Goal: Task Accomplishment & Management: Complete application form

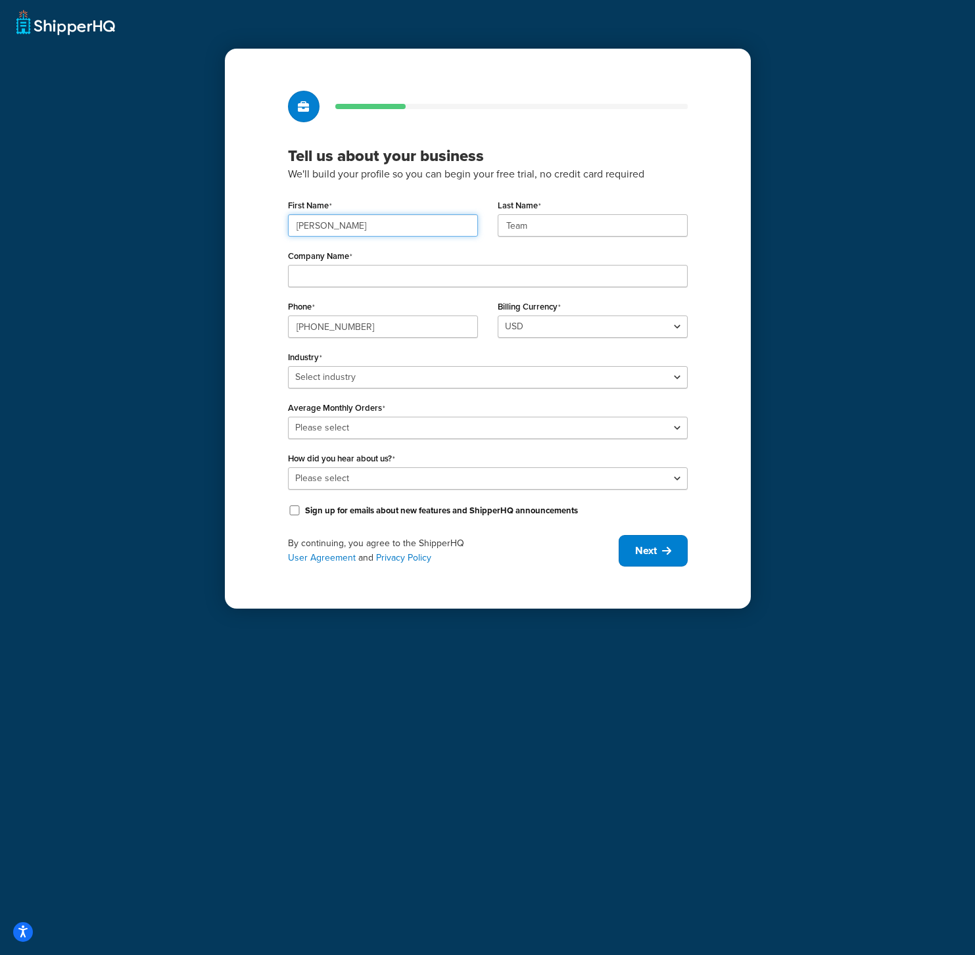
click at [398, 218] on input "[PERSON_NAME]" at bounding box center [383, 225] width 190 height 22
type input "[PERSON_NAME]"
type input "Luna"
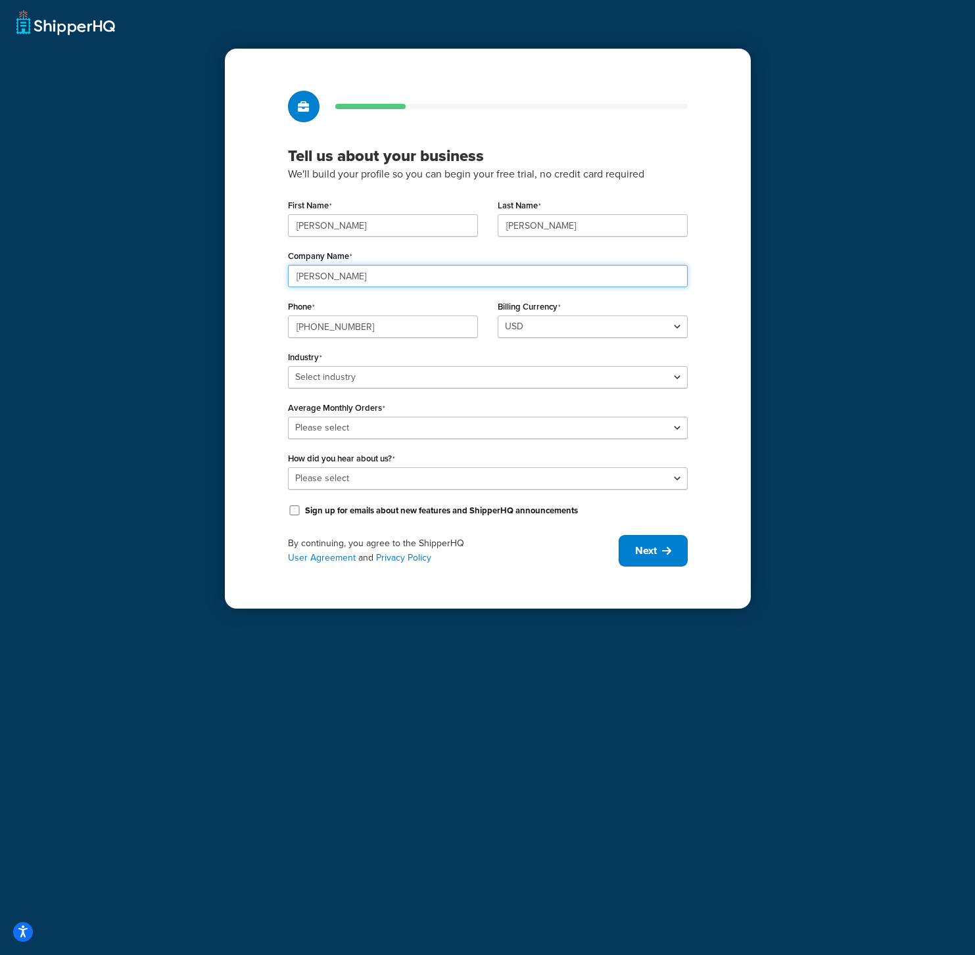
type input "Marcy"
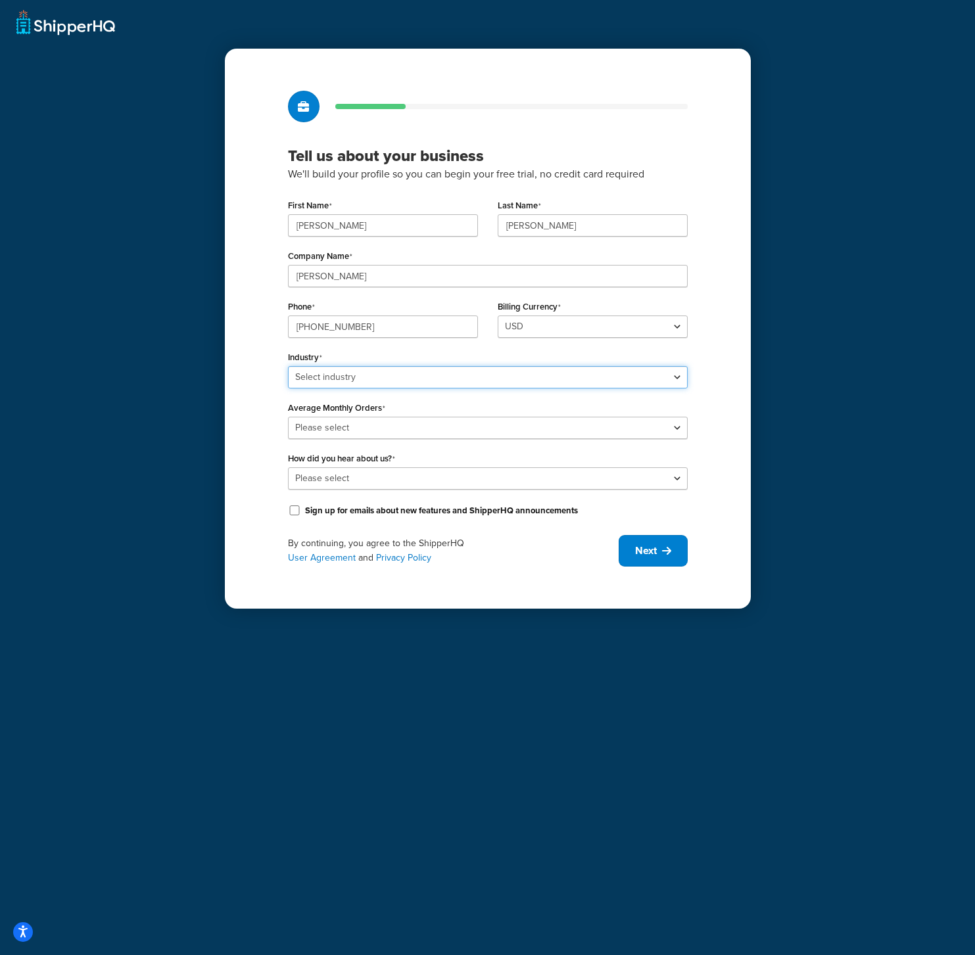
click at [387, 377] on select "Select industry Automotive Adult Agriculture Alcohol, Tobacco & CBD Arts & Craf…" at bounding box center [488, 377] width 400 height 22
select select "16"
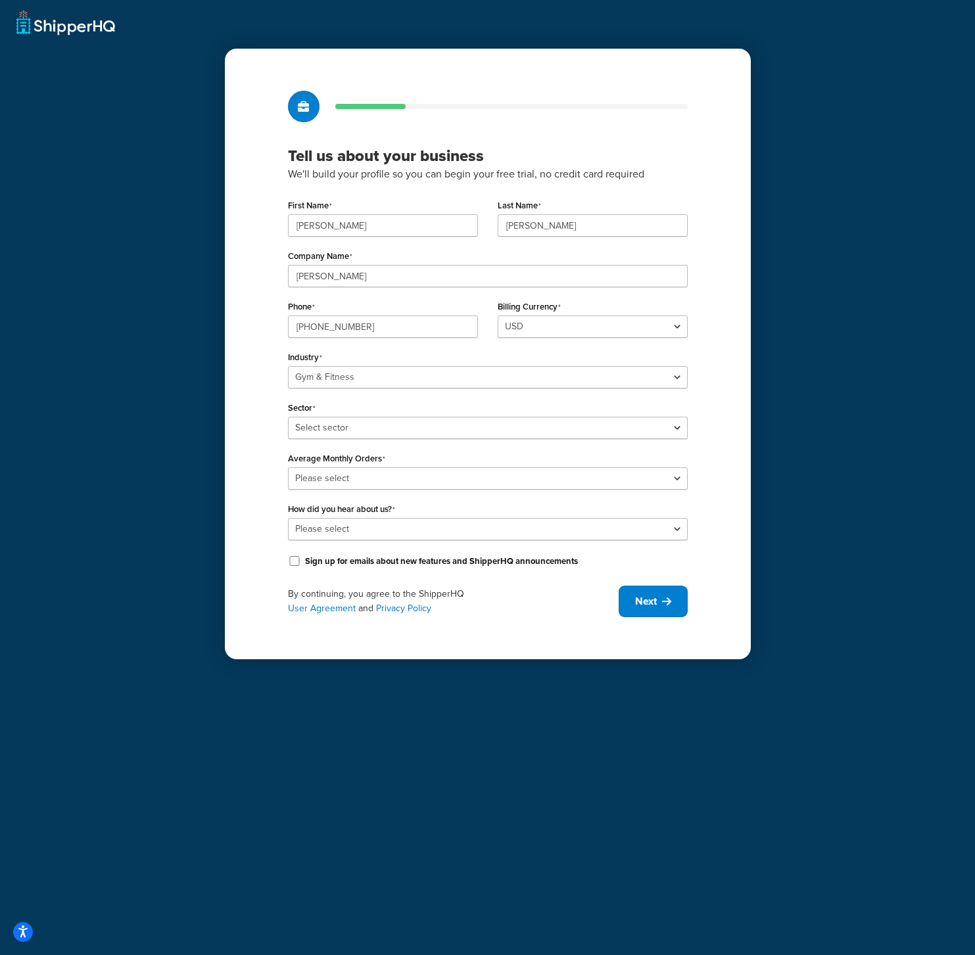
click at [382, 440] on div "First Name Andrew Last Name Luna Company Name Marcy Phone (626) 961-8686 Billin…" at bounding box center [488, 383] width 400 height 374
click at [391, 431] on select "Select sector Aquatic Boxing Gym Yoga" at bounding box center [488, 428] width 400 height 22
click at [353, 426] on select "Select sector Aquatic Boxing Gym Yoga" at bounding box center [488, 428] width 400 height 22
select select "39"
click at [345, 478] on select "Please select 0-500 501-1,000 1,001-10,000 10,001-20,000 Over 20,000" at bounding box center [488, 478] width 400 height 22
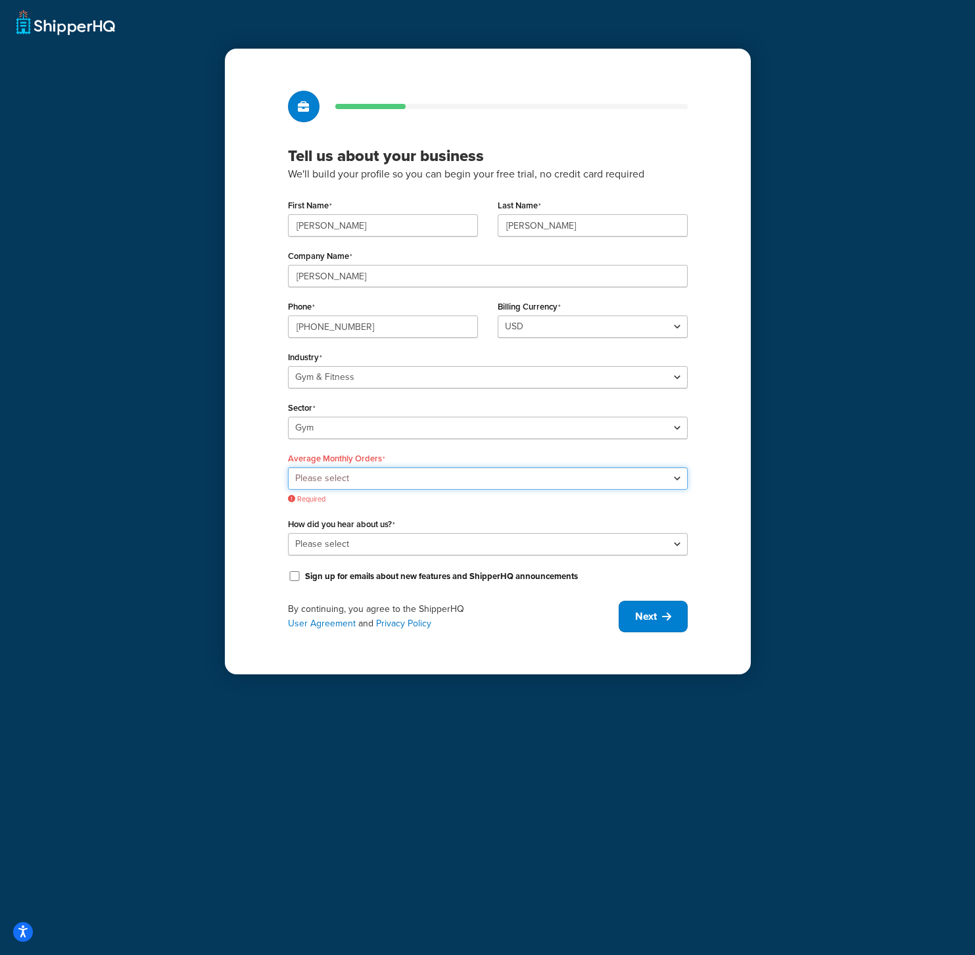
click at [358, 480] on select "Please select 0-500 501-1,000 1,001-10,000 10,001-20,000 Over 20,000" at bounding box center [488, 478] width 400 height 22
select select "2"
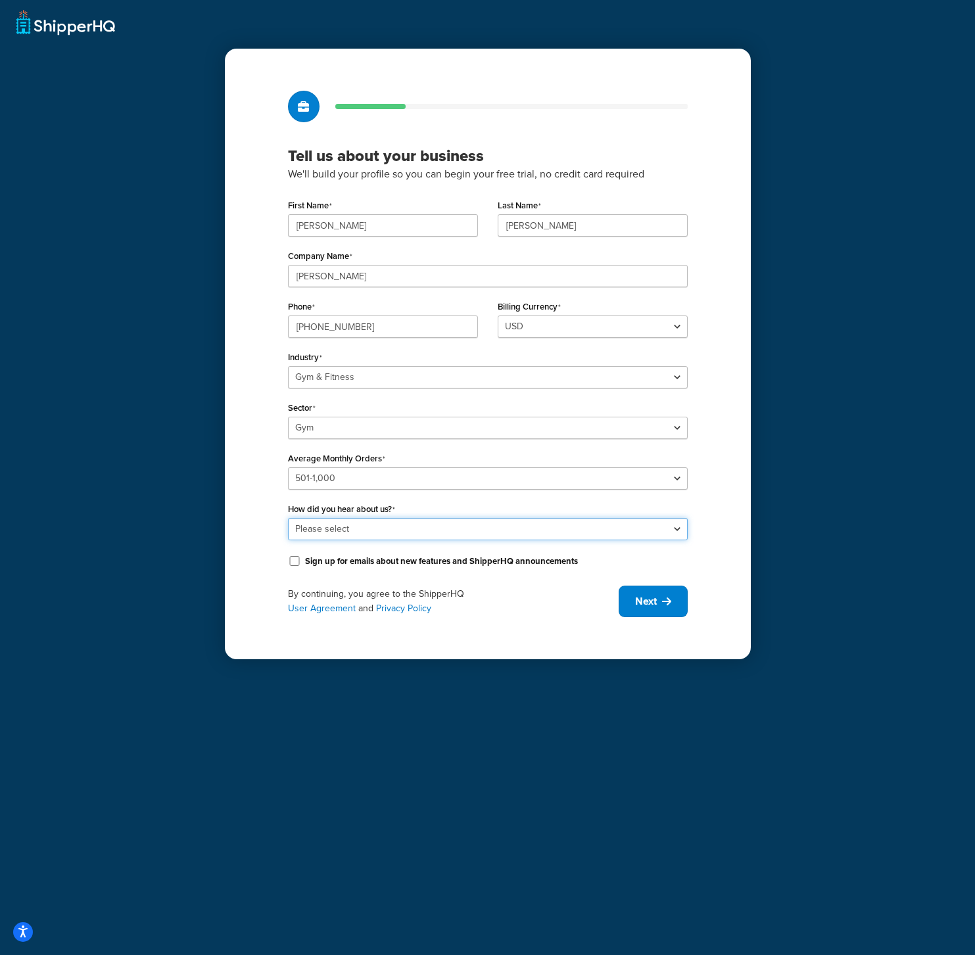
click at [432, 533] on select "Please select Online Search App Store or Marketplace Listing Referred by Agency…" at bounding box center [488, 529] width 400 height 22
click at [672, 530] on select "Please select Online Search App Store or Marketplace Listing Referred by Agency…" at bounding box center [488, 529] width 400 height 22
select select "10"
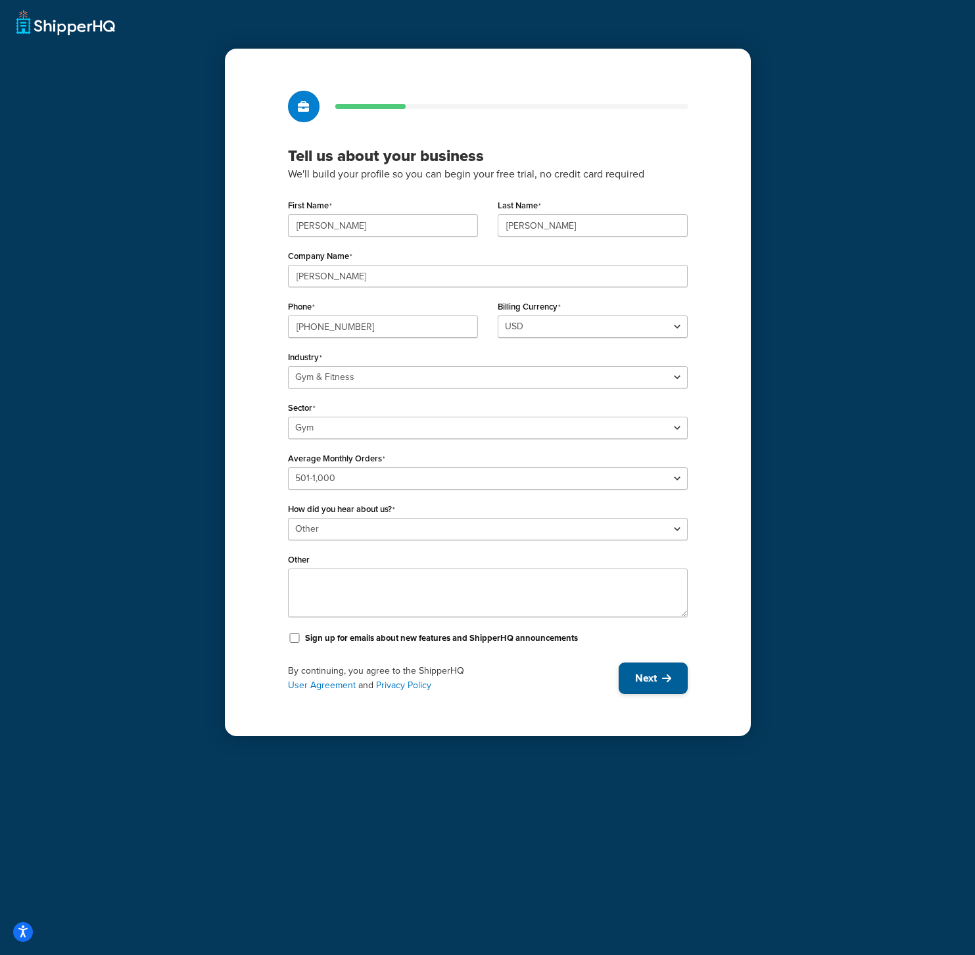
click at [659, 684] on button "Next" at bounding box center [653, 679] width 69 height 32
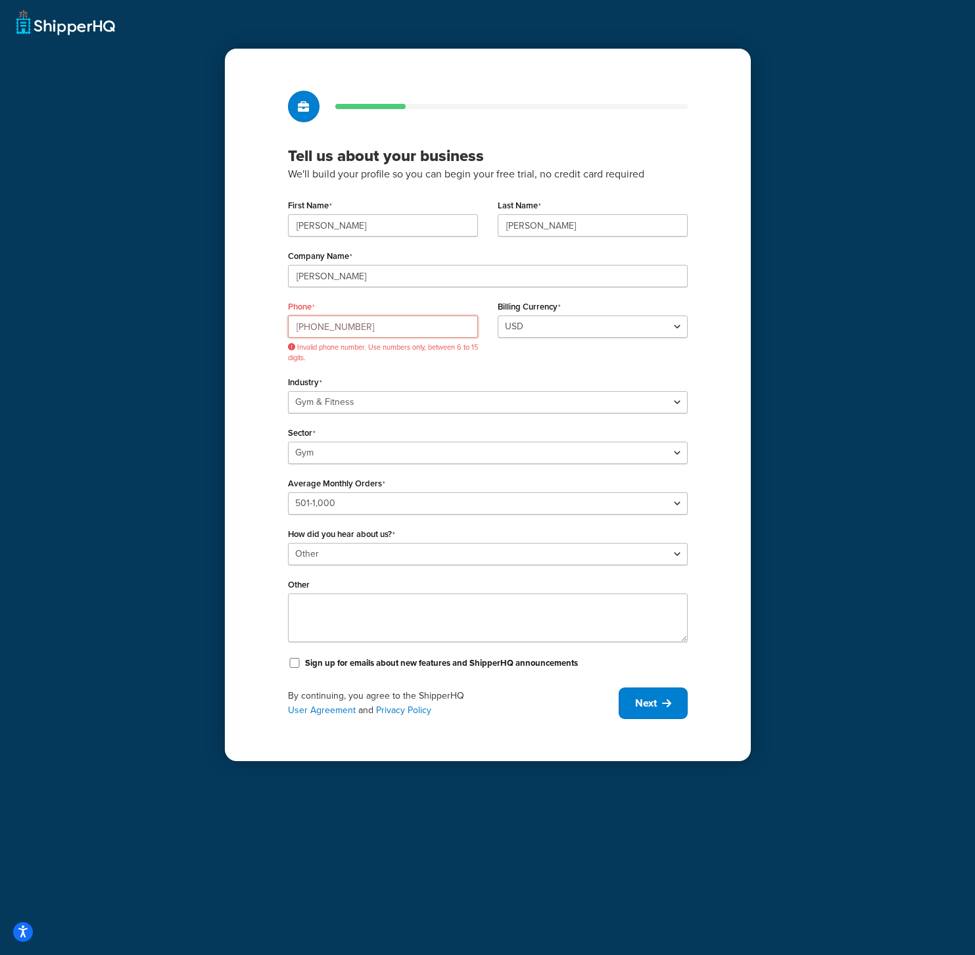
click at [408, 328] on input "(626) 961-8686" at bounding box center [383, 327] width 190 height 22
type input "8189678524"
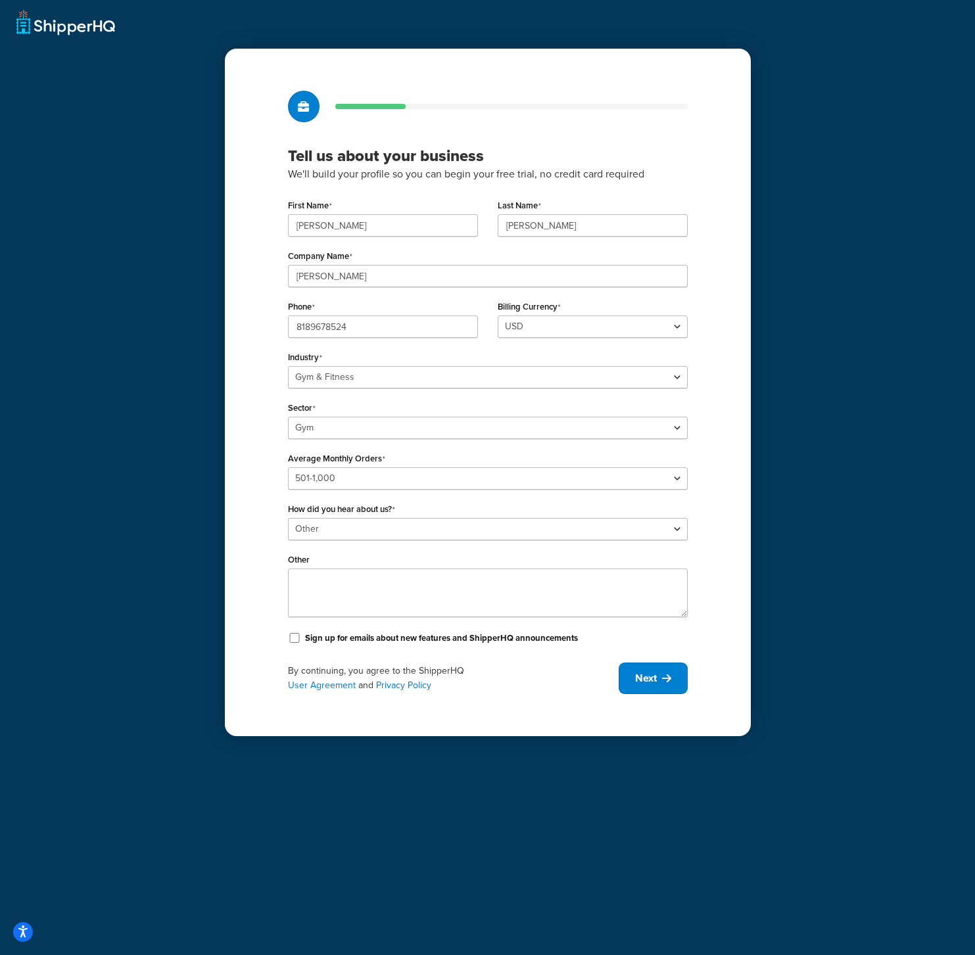
click at [742, 511] on div "Tell us about your business We'll build your profile so you can begin your free…" at bounding box center [488, 393] width 526 height 688
click at [676, 681] on button "Next" at bounding box center [653, 679] width 69 height 32
click at [652, 678] on span "Next" at bounding box center [646, 678] width 22 height 14
click at [293, 643] on input "Sign up for emails about new features and ShipperHQ announcements" at bounding box center [294, 638] width 13 height 10
click at [298, 642] on input "Sign up for emails about new features and ShipperHQ announcements" at bounding box center [294, 638] width 13 height 10
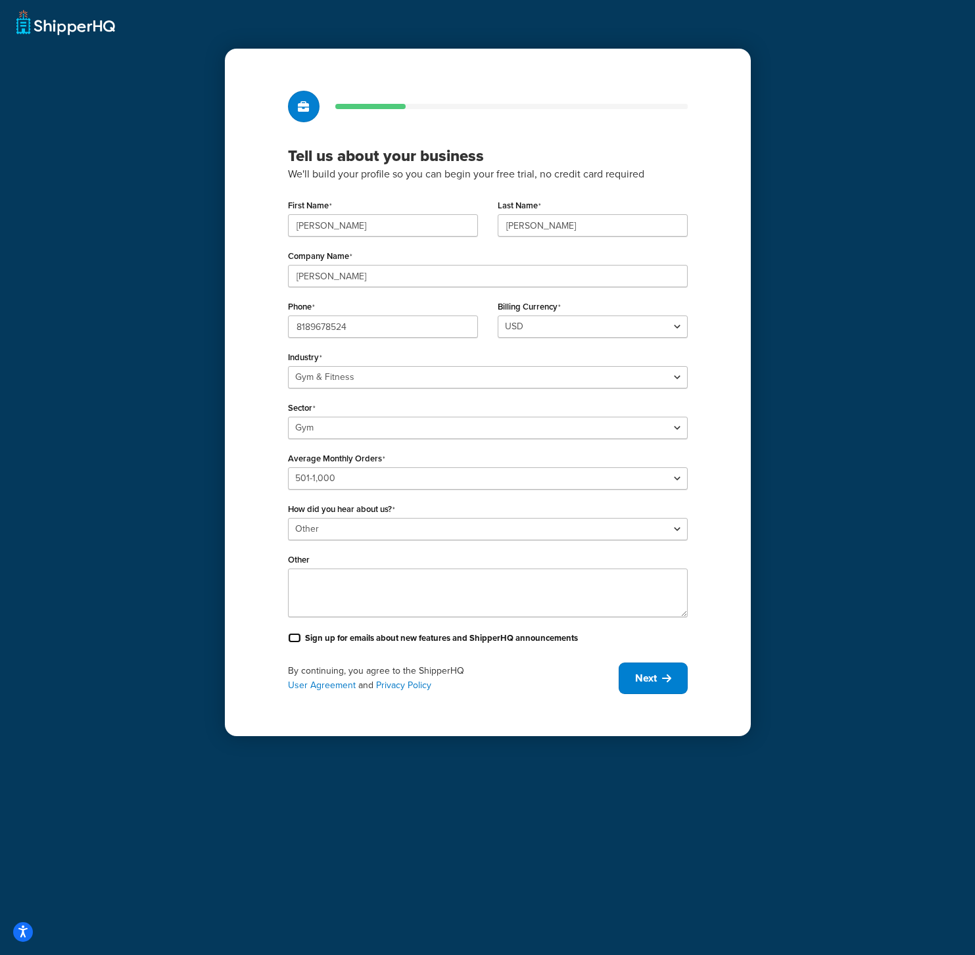
click at [292, 640] on input "Sign up for emails about new features and ShipperHQ announcements" at bounding box center [294, 638] width 13 height 10
click at [657, 684] on button "Next" at bounding box center [653, 679] width 69 height 32
click at [297, 634] on input "Sign up for emails about new features and ShipperHQ announcements" at bounding box center [294, 638] width 13 height 10
checkbox input "false"
click at [381, 604] on textarea "Other" at bounding box center [488, 593] width 400 height 49
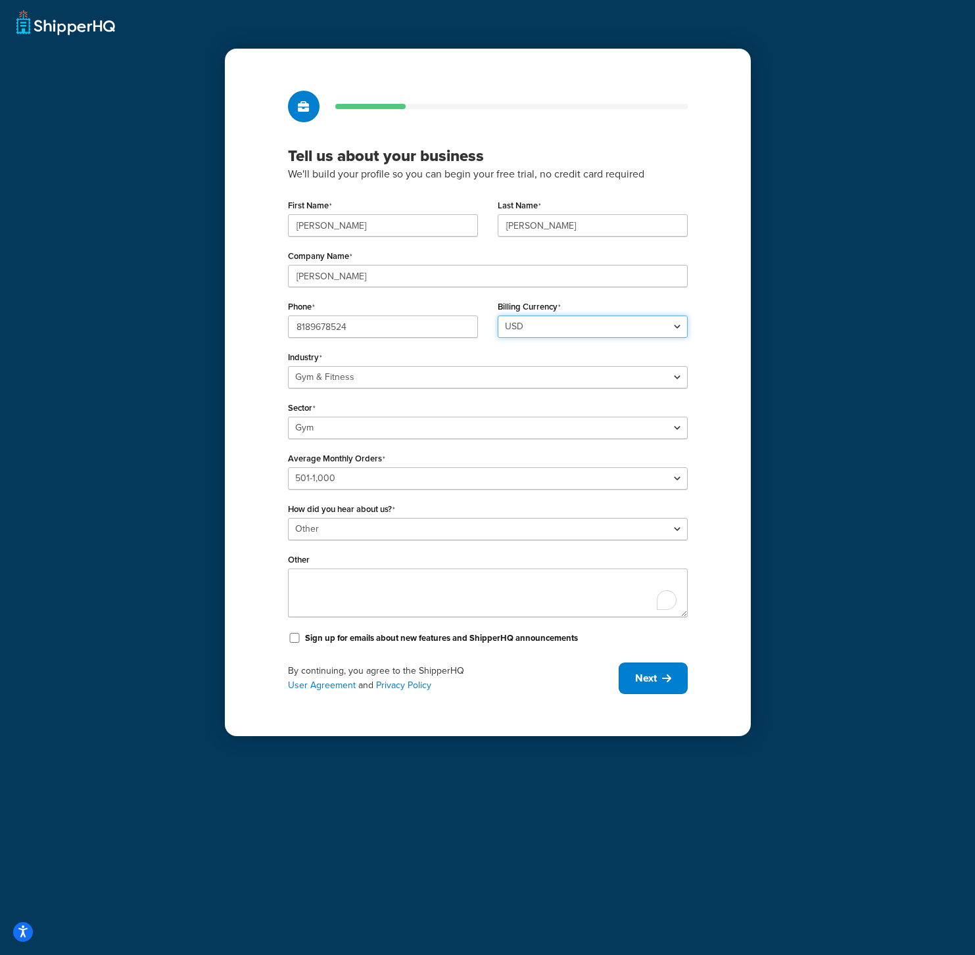
click at [544, 328] on select "USD" at bounding box center [593, 327] width 190 height 22
click at [391, 278] on input "[PERSON_NAME]" at bounding box center [488, 276] width 400 height 22
click at [574, 222] on input "[PERSON_NAME]" at bounding box center [593, 225] width 190 height 22
drag, startPoint x: 746, startPoint y: 492, endPoint x: 743, endPoint y: 499, distance: 7.7
click at [746, 492] on div "Tell us about your business We'll build your profile so you can begin your free…" at bounding box center [488, 393] width 526 height 688
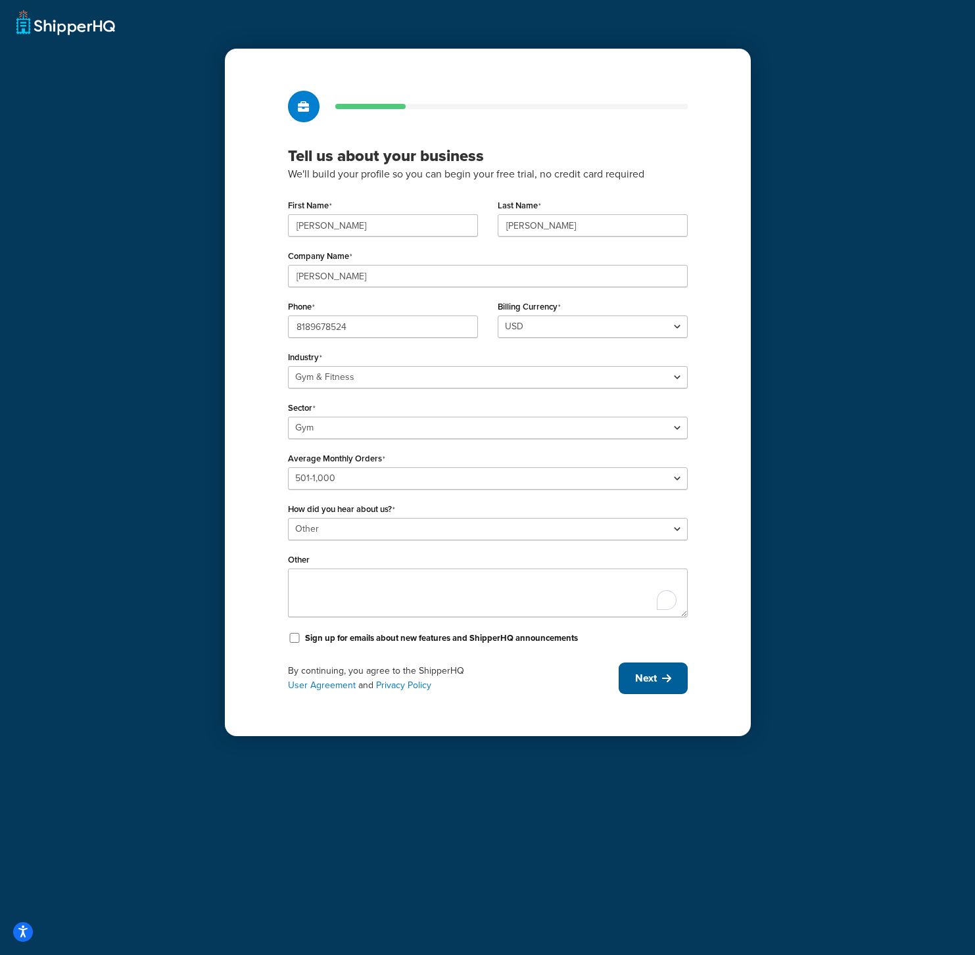
click at [659, 670] on button "Next" at bounding box center [653, 679] width 69 height 32
click at [348, 691] on link "User Agreement" at bounding box center [322, 685] width 68 height 14
click at [421, 690] on link "Privacy Policy" at bounding box center [403, 685] width 55 height 14
click at [645, 669] on button "Next" at bounding box center [653, 679] width 69 height 32
click at [444, 285] on input "Marcy" at bounding box center [488, 276] width 400 height 22
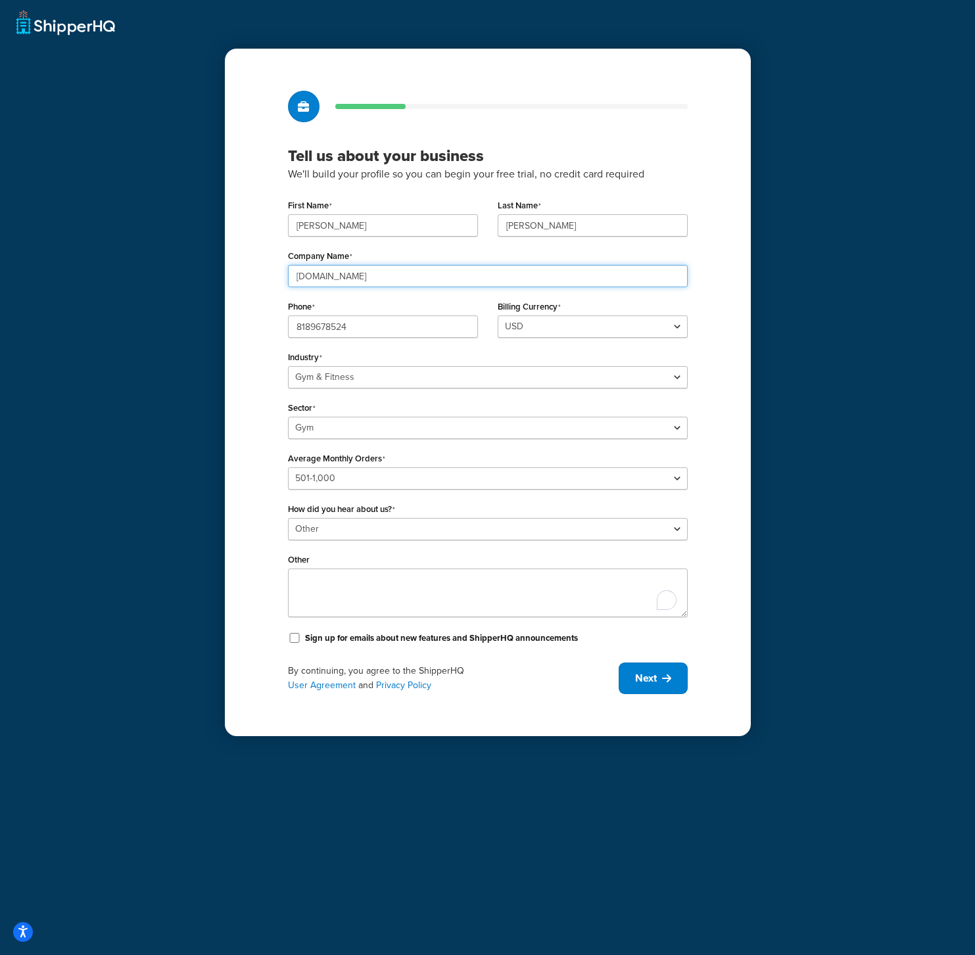
type input "marcypro.com"
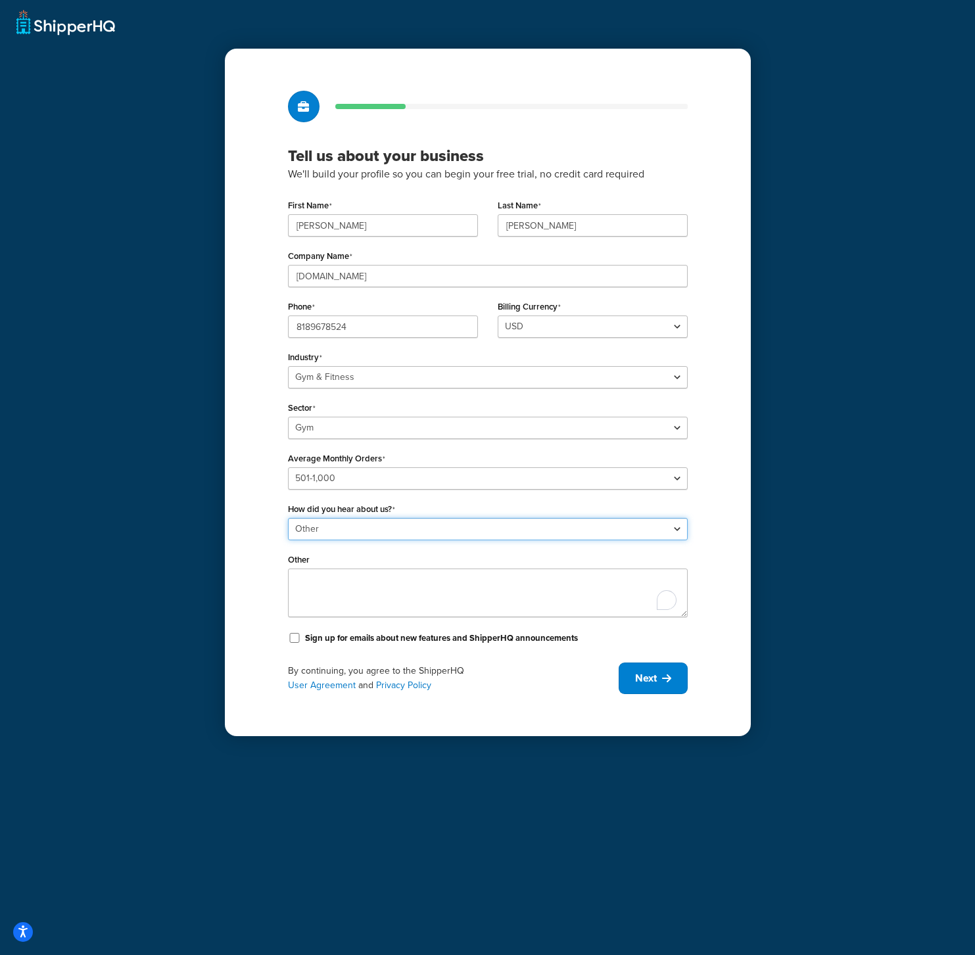
click at [611, 531] on select "Please select Online Search App Store or Marketplace Listing Referred by Agency…" at bounding box center [488, 529] width 400 height 22
select select "1"
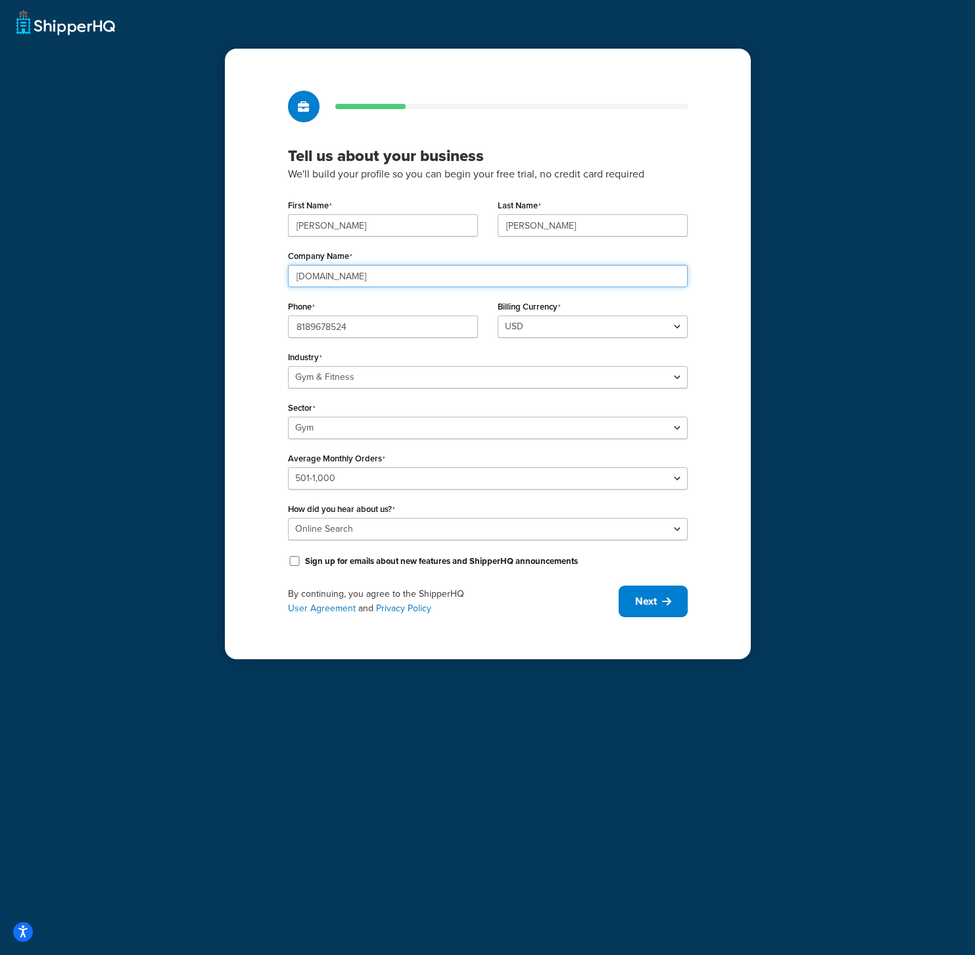
click at [362, 272] on input "marcypro.com" at bounding box center [488, 276] width 400 height 22
type input "Marcy"
click at [657, 605] on button "Next" at bounding box center [653, 602] width 69 height 32
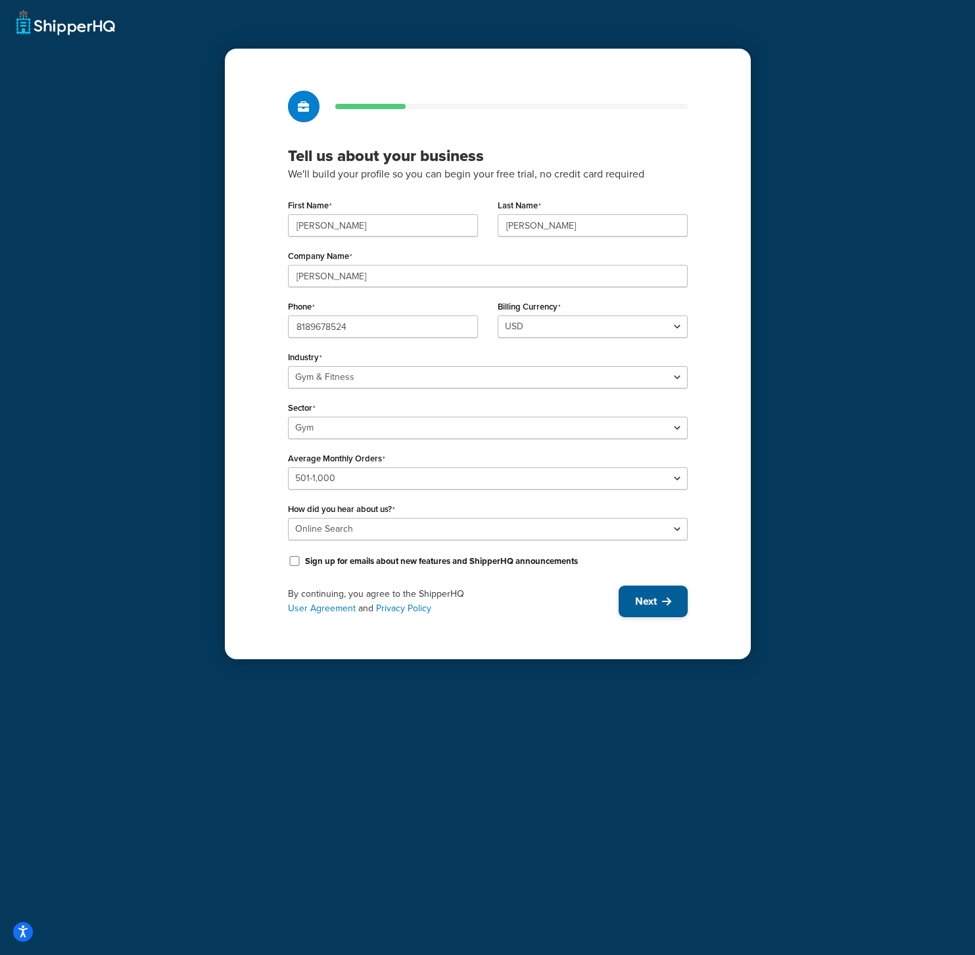
click at [666, 606] on icon at bounding box center [666, 601] width 9 height 11
click at [291, 558] on input "Sign up for emails about new features and ShipperHQ announcements" at bounding box center [294, 561] width 13 height 10
click at [659, 600] on button "Next" at bounding box center [653, 602] width 69 height 32
click at [659, 607] on button "Next" at bounding box center [653, 602] width 69 height 32
drag, startPoint x: 293, startPoint y: 561, endPoint x: 327, endPoint y: 554, distance: 34.2
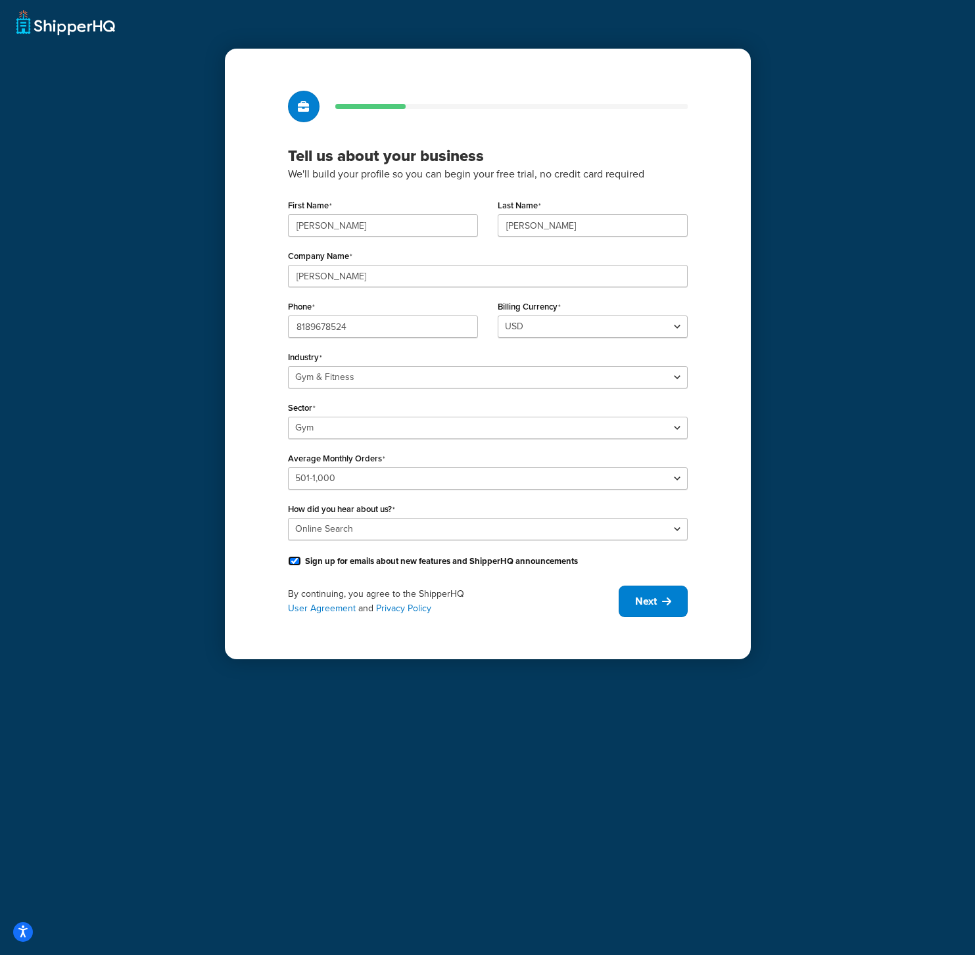
click at [293, 561] on input "Sign up for emails about new features and ShipperHQ announcements" at bounding box center [294, 561] width 13 height 10
checkbox input "false"
click at [497, 483] on select "Please select 0-500 501-1,000 1,001-10,000 10,001-20,000 Over 20,000" at bounding box center [488, 478] width 400 height 22
click at [493, 424] on select "Select sector Aquatic Boxing Gym Yoga" at bounding box center [488, 428] width 400 height 22
click at [410, 379] on select "Select industry Automotive Adult Agriculture Alcohol, Tobacco & CBD Arts & Craf…" at bounding box center [488, 377] width 400 height 22
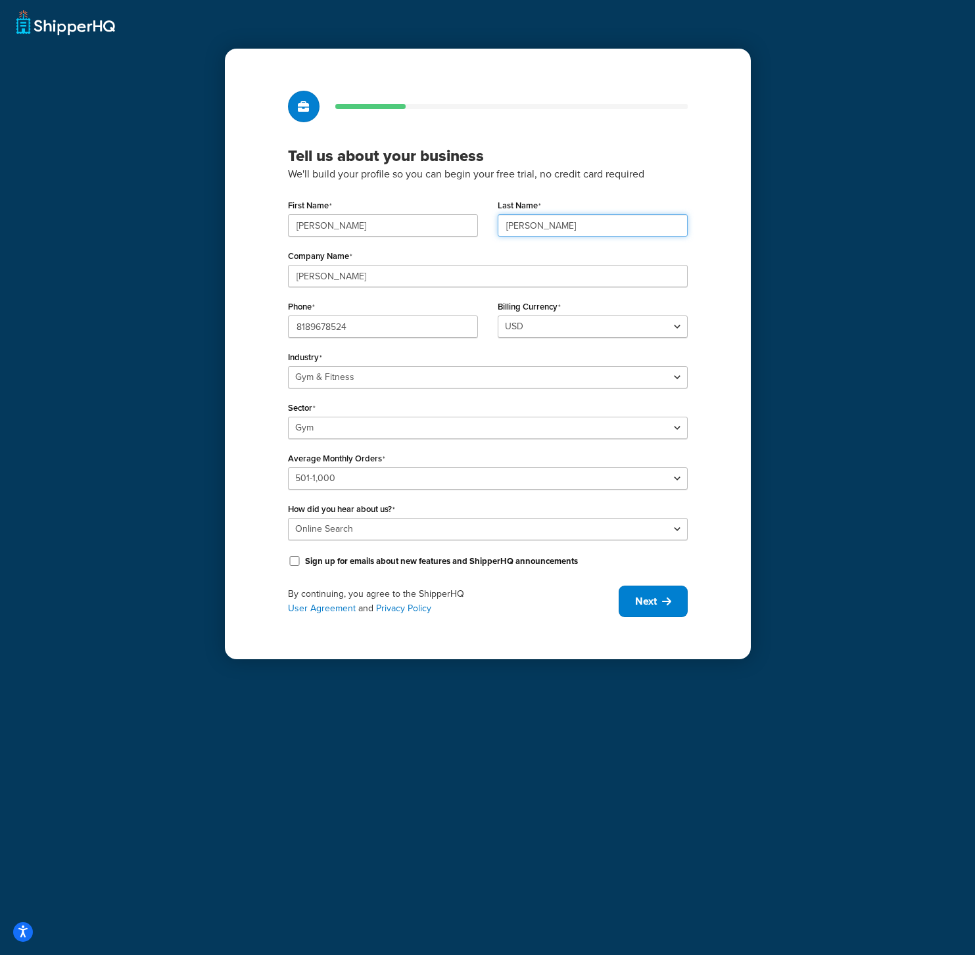
click at [574, 227] on input "Luna" at bounding box center [593, 225] width 190 height 22
click at [504, 276] on input "Marcy" at bounding box center [488, 276] width 400 height 22
click at [420, 226] on input "Andrew" at bounding box center [383, 225] width 190 height 22
type input "Andrew"
type input "Luna"
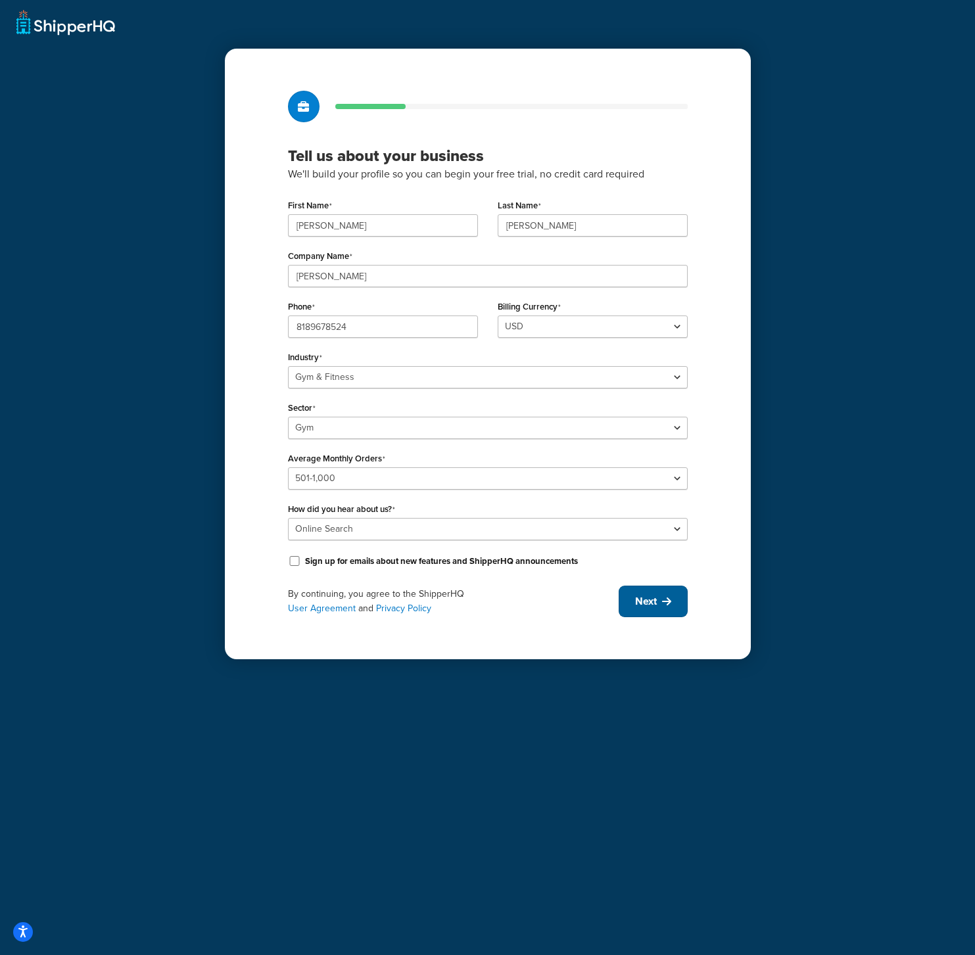
click at [665, 596] on icon at bounding box center [666, 601] width 9 height 11
click at [673, 596] on button "Next" at bounding box center [653, 602] width 69 height 32
click at [673, 596] on div "By continuing, you agree to the ShipperHQ User Agreement and Privacy Policy Next" at bounding box center [488, 602] width 400 height 32
click at [673, 596] on button "Next" at bounding box center [653, 602] width 69 height 32
click at [673, 596] on div "By continuing, you agree to the ShipperHQ User Agreement and Privacy Policy Next" at bounding box center [488, 602] width 400 height 32
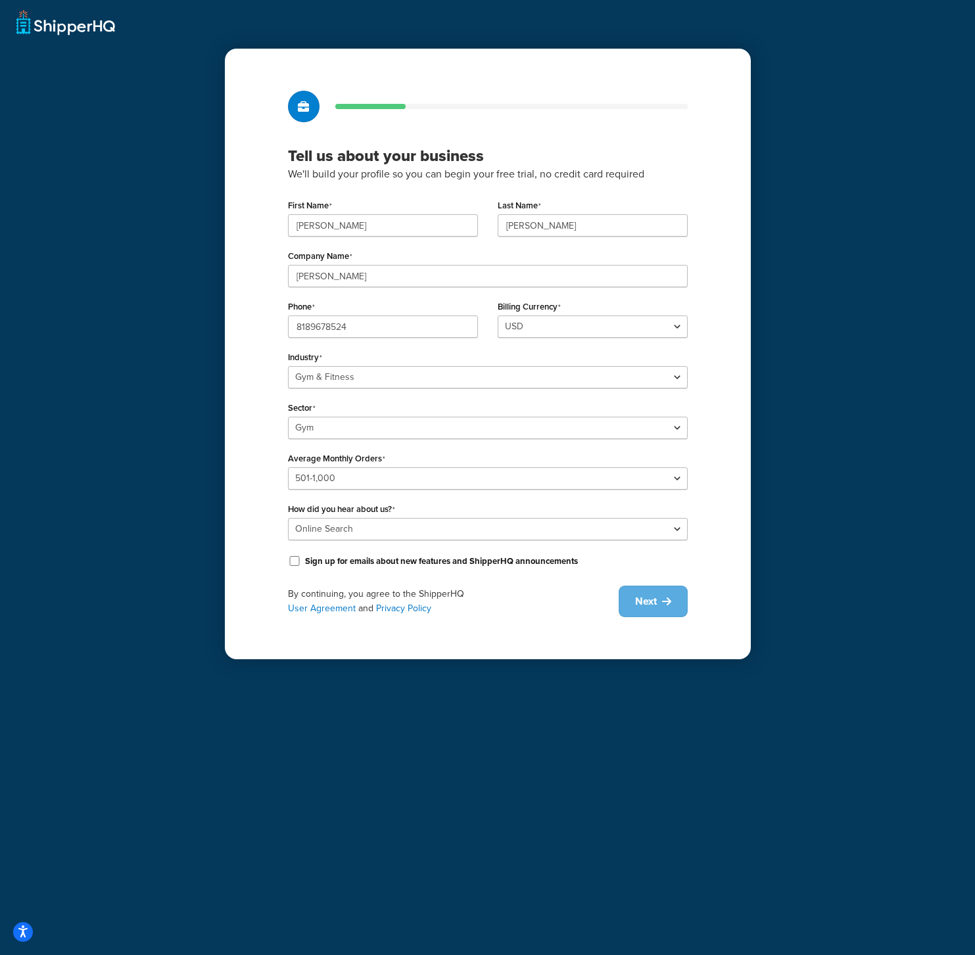
click at [671, 596] on div "By continuing, you agree to the ShipperHQ User Agreement and Privacy Policy Next" at bounding box center [488, 602] width 400 height 32
click at [662, 598] on icon at bounding box center [666, 601] width 9 height 11
click at [436, 122] on div at bounding box center [488, 107] width 400 height 32
click at [379, 178] on p "We'll build your profile so you can begin your free trial, no credit card requi…" at bounding box center [488, 174] width 400 height 17
click at [397, 233] on input "Andrew" at bounding box center [383, 225] width 190 height 22
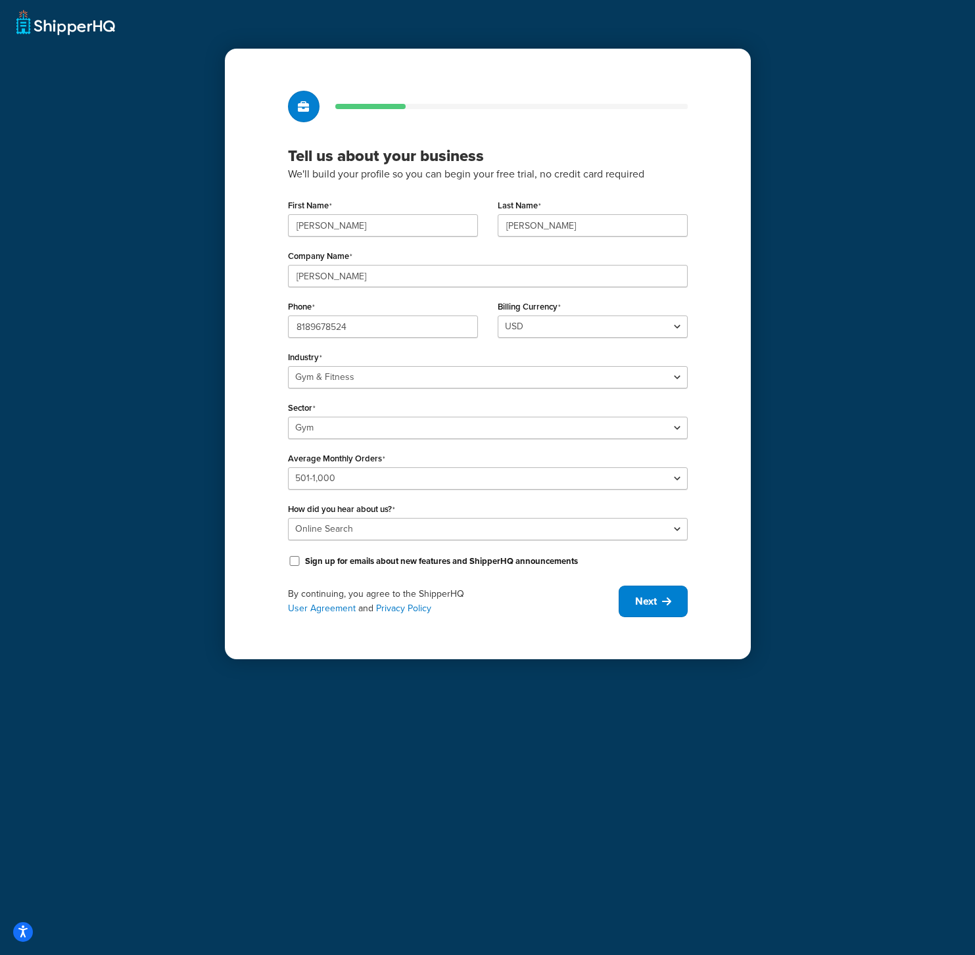
click at [752, 254] on div "Tell us about your business We'll build your profile so you can begin your free…" at bounding box center [487, 477] width 975 height 955
click at [444, 485] on select "Please select 0-500 501-1,000 1,001-10,000 10,001-20,000 Over 20,000" at bounding box center [488, 478] width 400 height 22
click at [439, 481] on select "Please select 0-500 501-1,000 1,001-10,000 10,001-20,000 Over 20,000" at bounding box center [488, 478] width 400 height 22
select select "2"
click at [418, 423] on select "Select sector Aquatic Boxing Gym Yoga" at bounding box center [488, 428] width 400 height 22
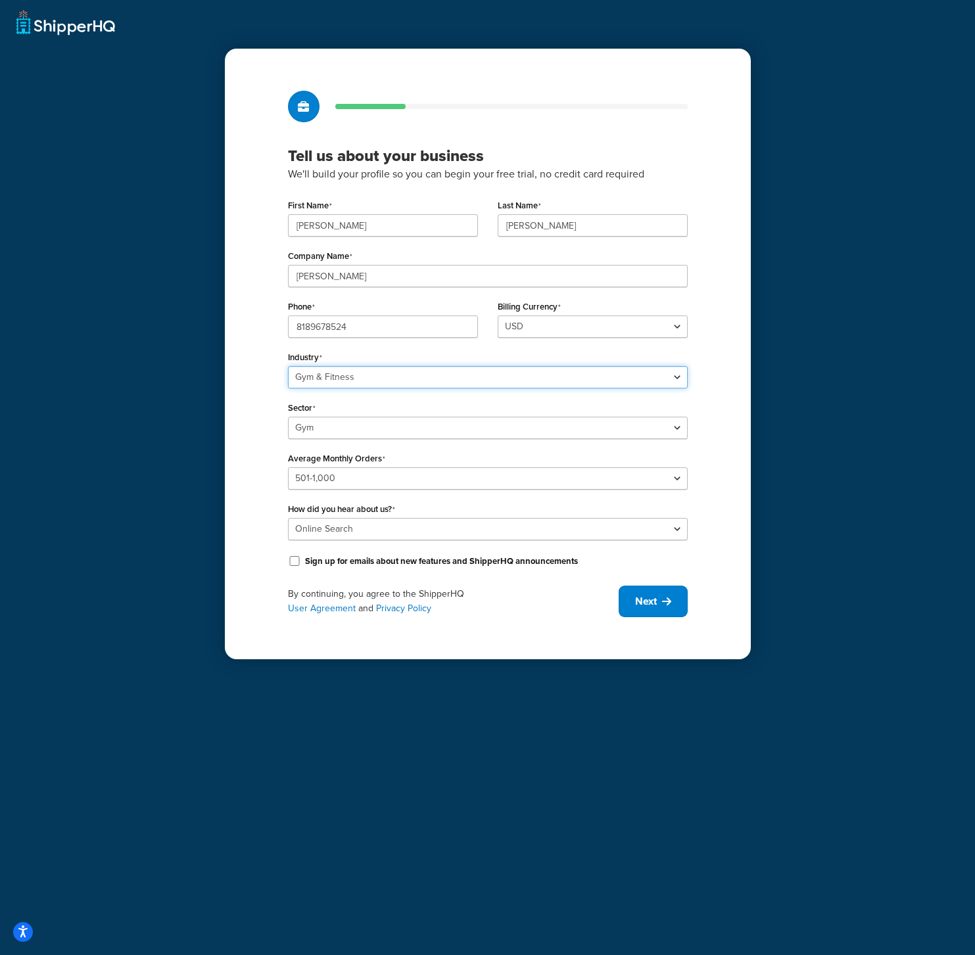
click at [399, 374] on select "Select industry Automotive Adult Agriculture Alcohol, Tobacco & CBD Arts & Craf…" at bounding box center [488, 377] width 400 height 22
click at [347, 329] on input "8189678524" at bounding box center [383, 327] width 190 height 22
drag, startPoint x: 218, startPoint y: 349, endPoint x: 245, endPoint y: 343, distance: 27.0
click at [219, 348] on div "Tell us about your business We'll build your profile so you can begin your free…" at bounding box center [487, 477] width 975 height 955
click at [313, 328] on input "8189678524" at bounding box center [383, 327] width 190 height 22
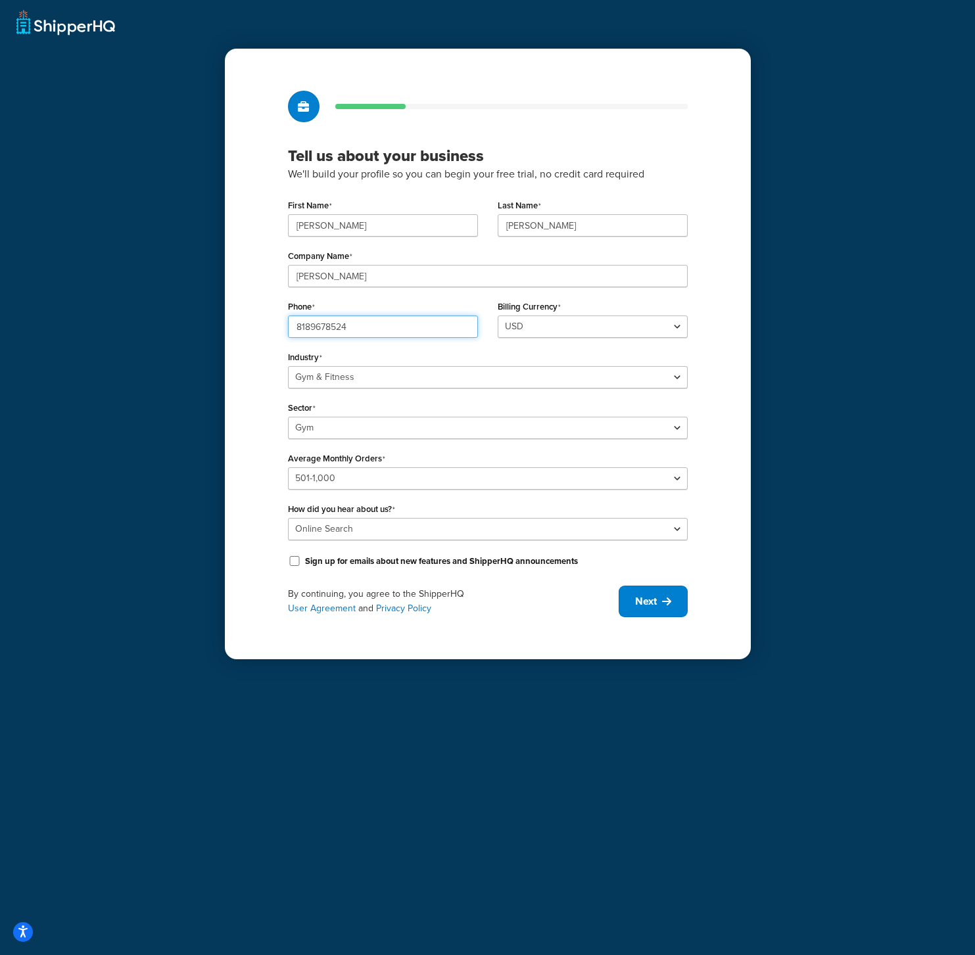
click at [296, 329] on input "8189678524" at bounding box center [383, 327] width 190 height 22
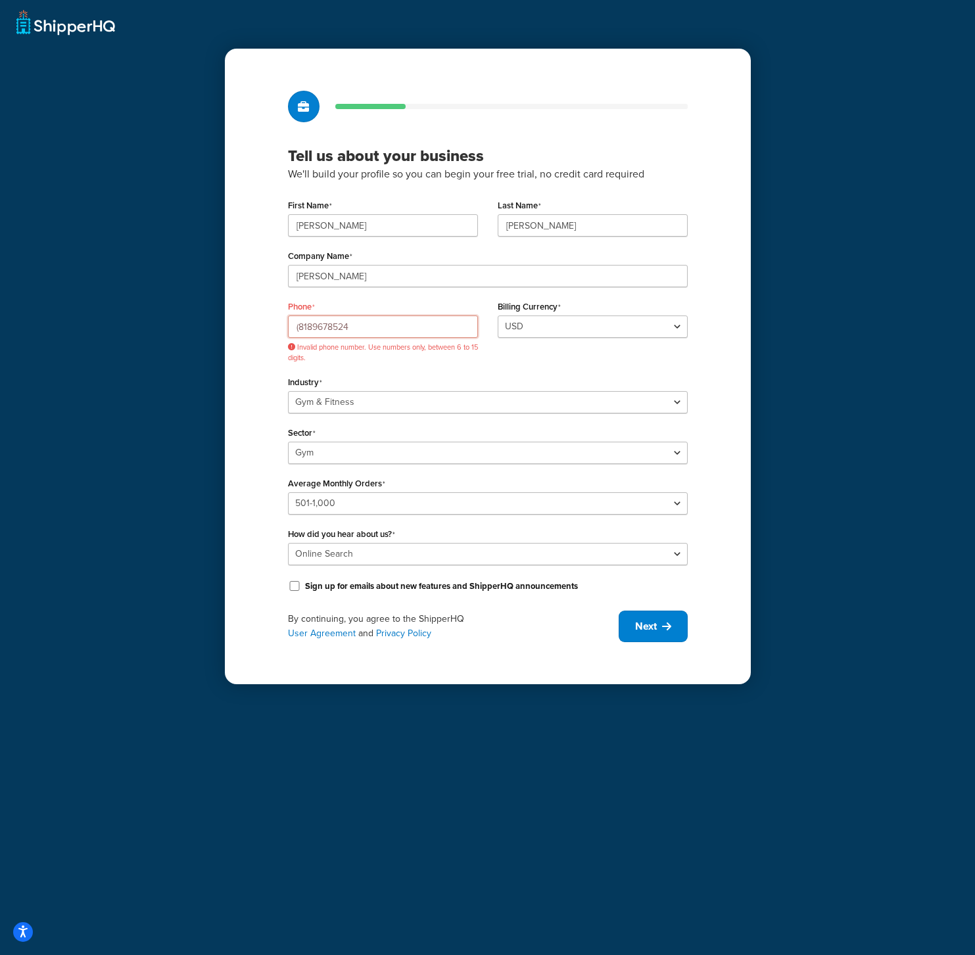
type input "8189678524"
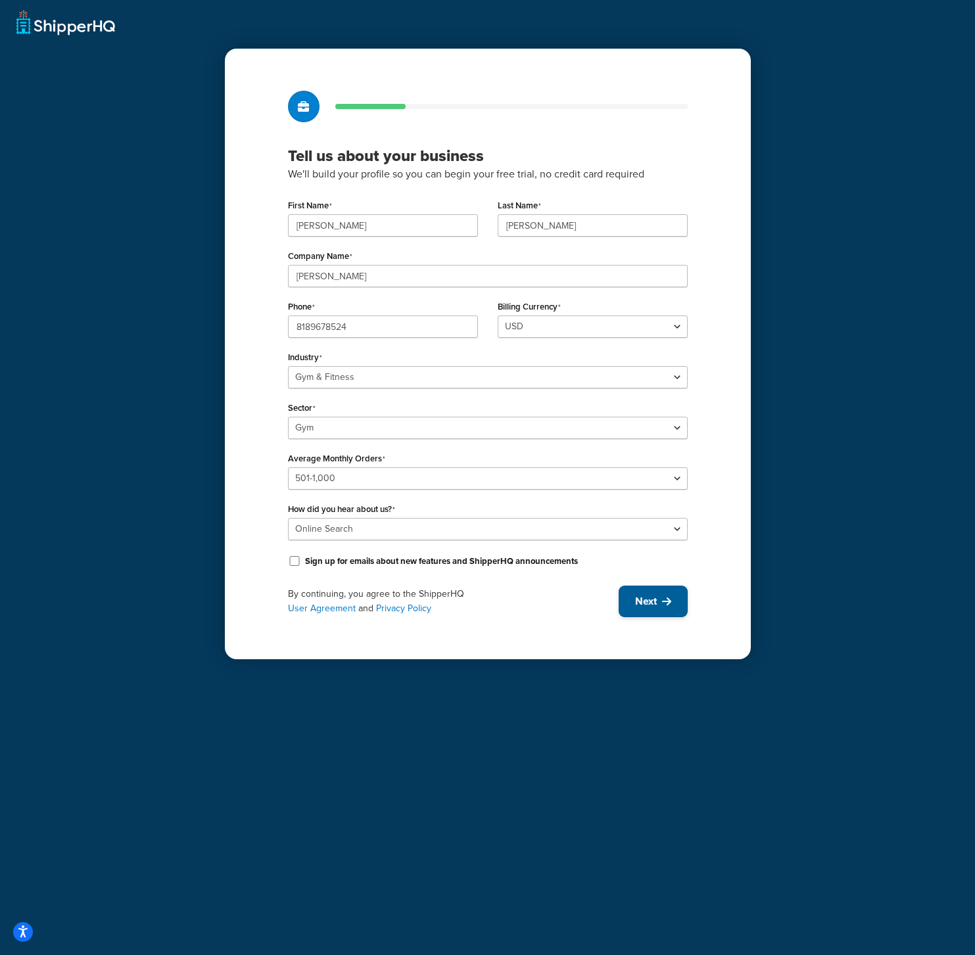
click at [659, 615] on button "Next" at bounding box center [653, 602] width 69 height 32
click at [661, 610] on button "Next" at bounding box center [653, 602] width 69 height 32
click at [662, 604] on div "By continuing, you agree to the ShipperHQ User Agreement and Privacy Policy Next" at bounding box center [488, 602] width 400 height 32
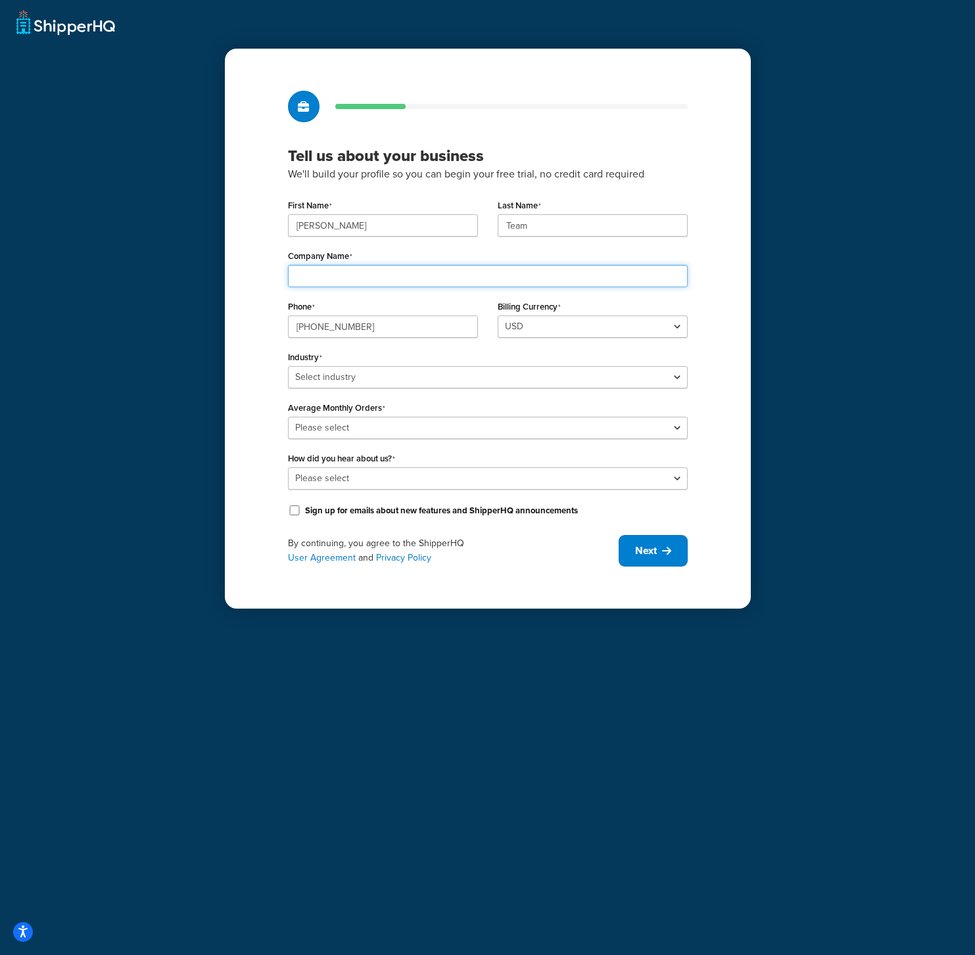
click at [348, 272] on input "Company Name" at bounding box center [488, 276] width 400 height 22
type input "Marcy"
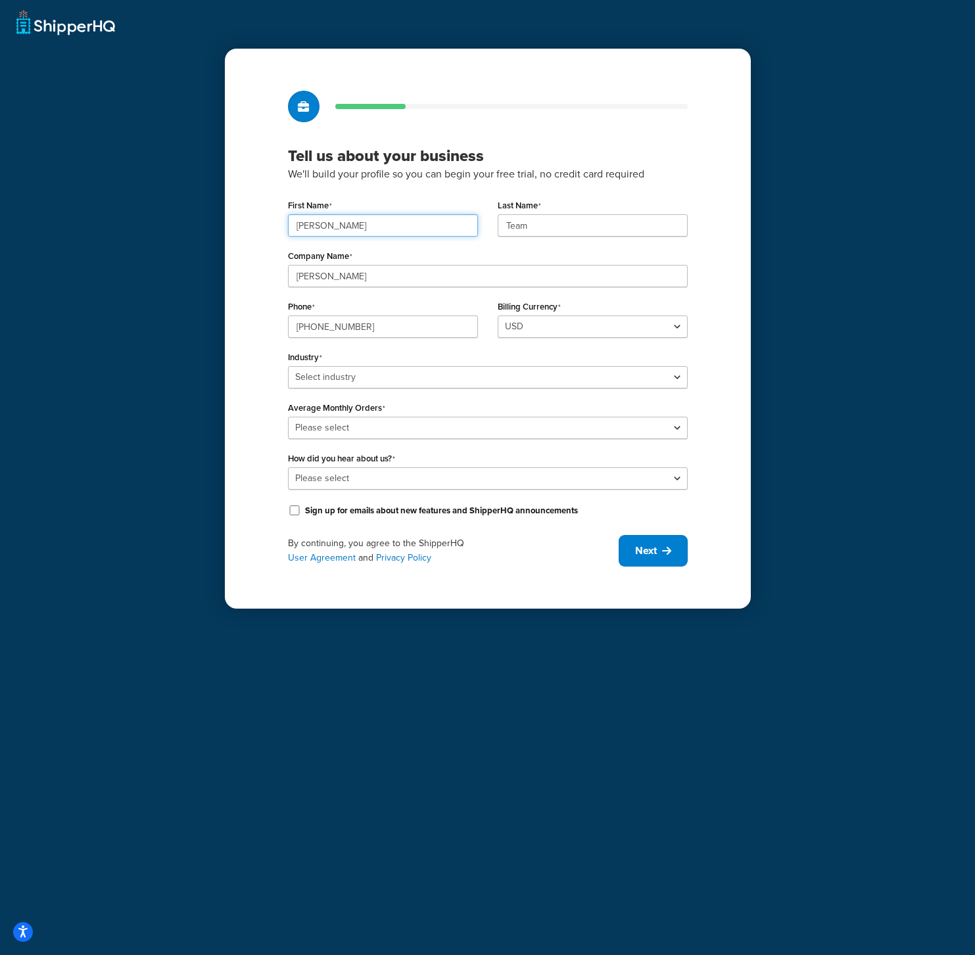
click at [362, 233] on input "Marcy" at bounding box center [383, 225] width 190 height 22
click at [361, 233] on input "Marcy" at bounding box center [383, 225] width 190 height 22
drag, startPoint x: 350, startPoint y: 230, endPoint x: 251, endPoint y: 222, distance: 99.6
click at [251, 222] on div "Tell us about your business We'll build your profile so you can begin your free…" at bounding box center [488, 329] width 526 height 560
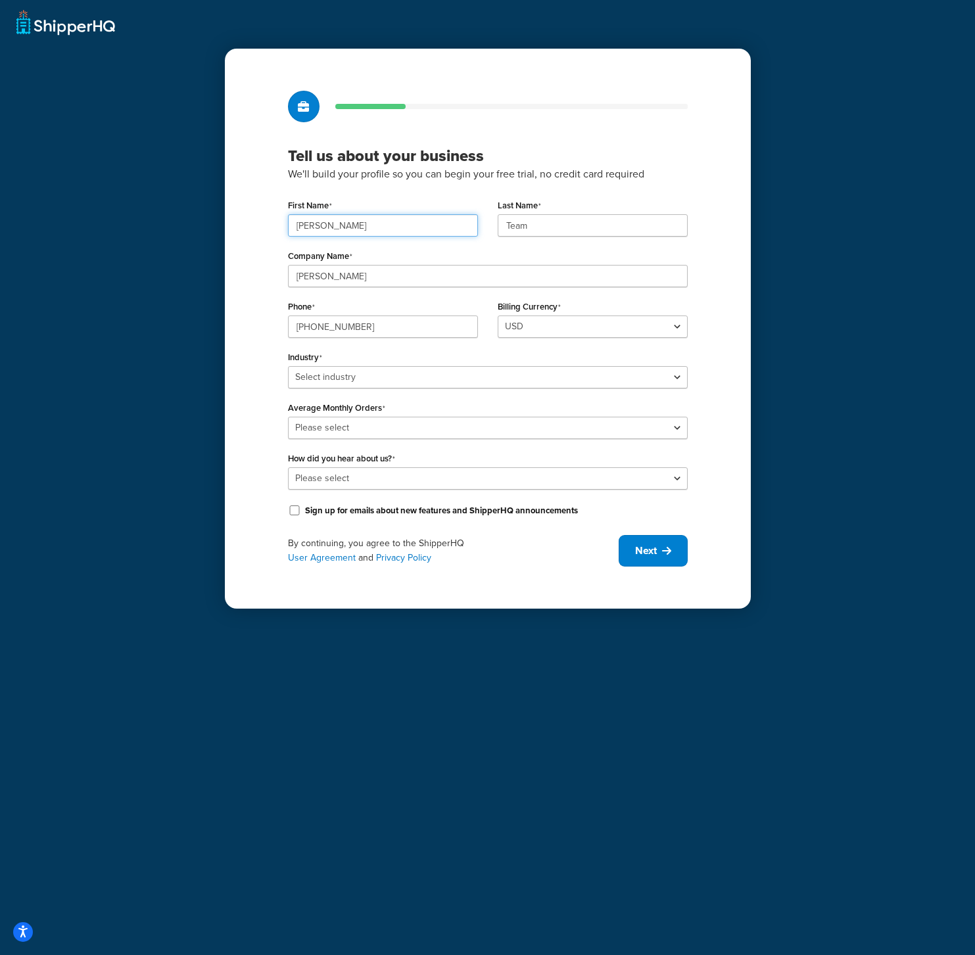
type input "Andrew"
type input "[PERSON_NAME]"
click at [226, 416] on div "Tell us about your business We'll build your profile so you can begin your free…" at bounding box center [488, 329] width 526 height 560
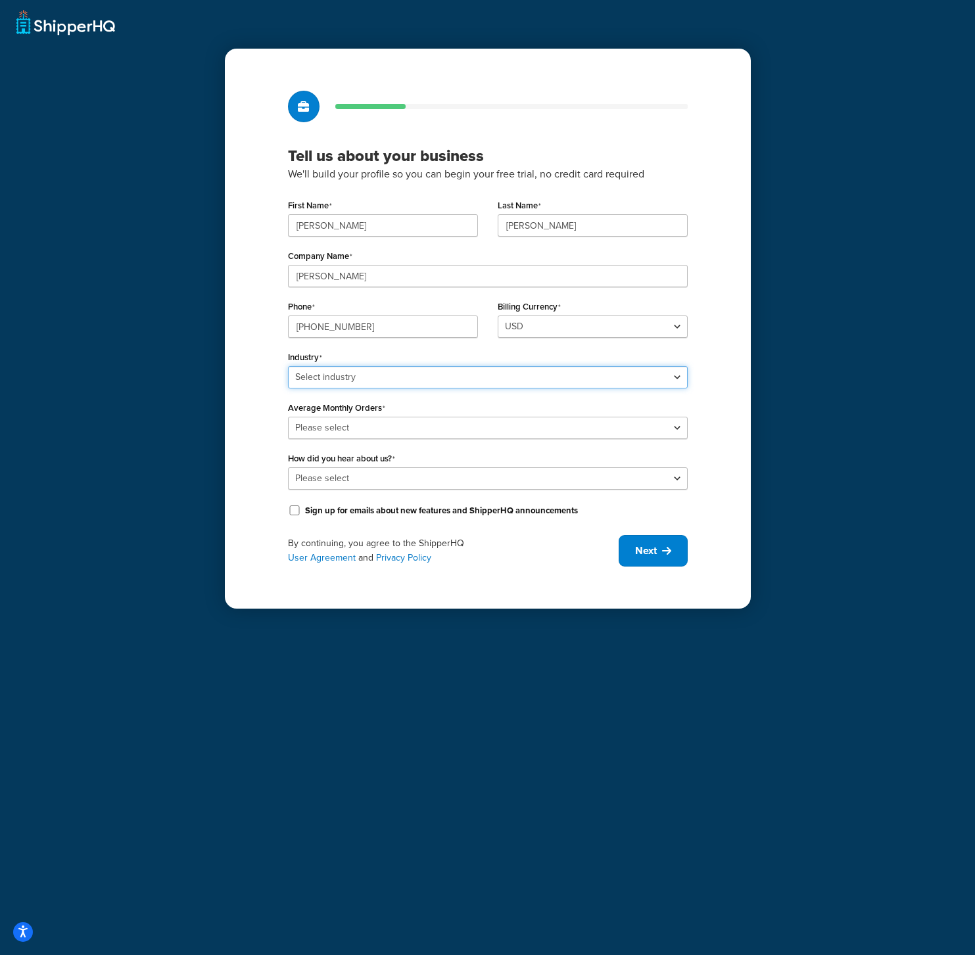
click at [364, 379] on select "Select industry Automotive Adult Agriculture Alcohol, Tobacco & CBD Arts & Craf…" at bounding box center [488, 377] width 400 height 22
select select "16"
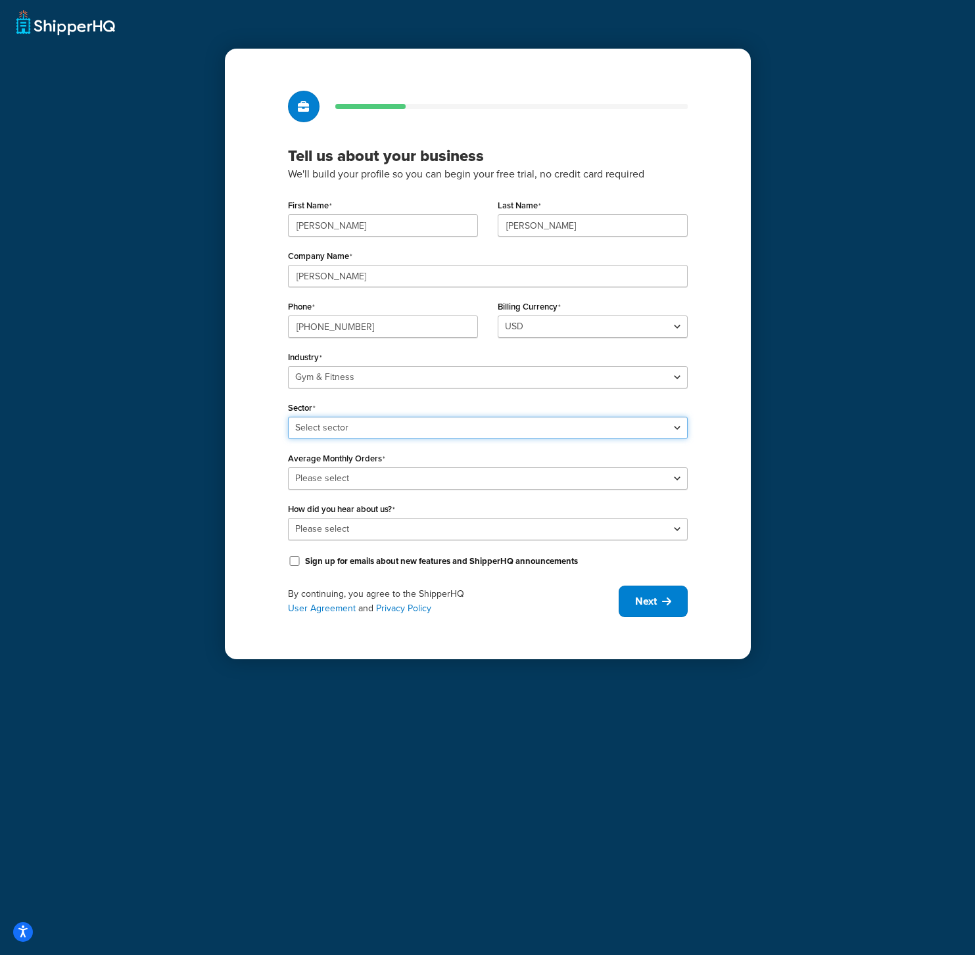
click at [356, 431] on select "Select sector Aquatic Boxing Gym Yoga" at bounding box center [488, 428] width 400 height 22
select select "39"
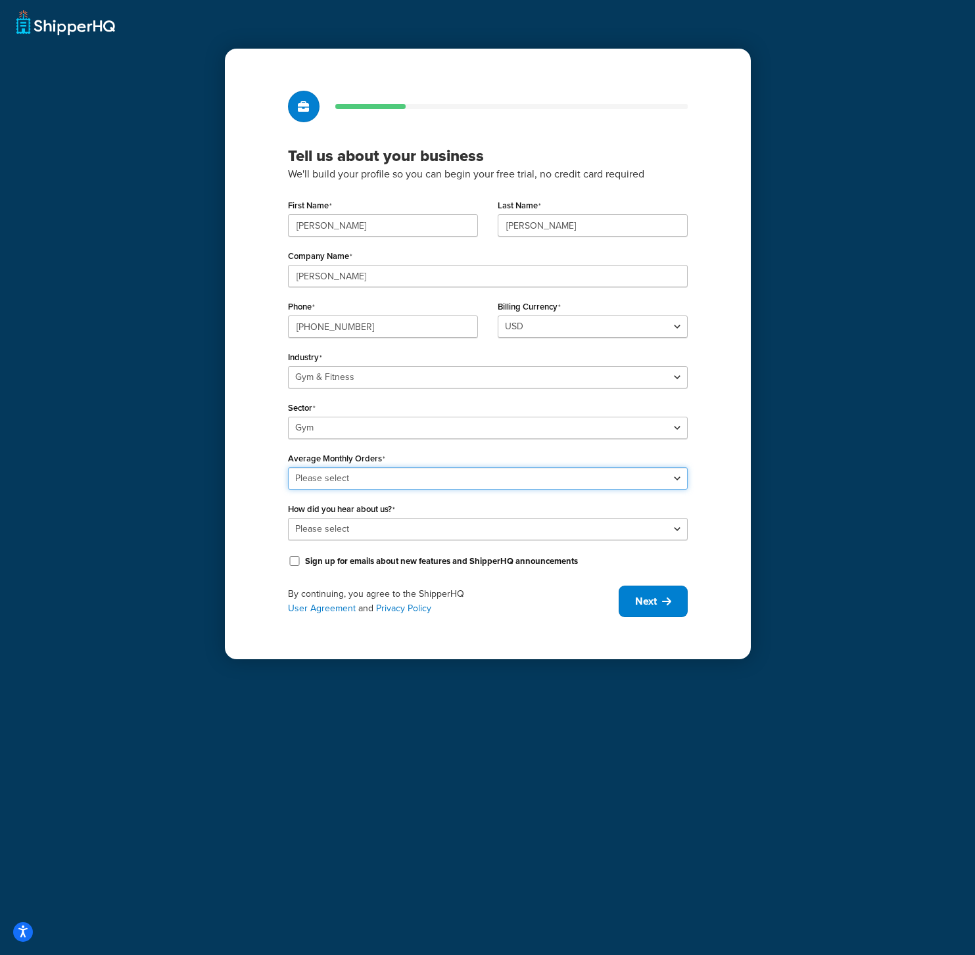
click at [347, 481] on select "Please select 0-500 501-1,000 1,001-10,000 10,001-20,000 Over 20,000" at bounding box center [488, 478] width 400 height 22
select select "2"
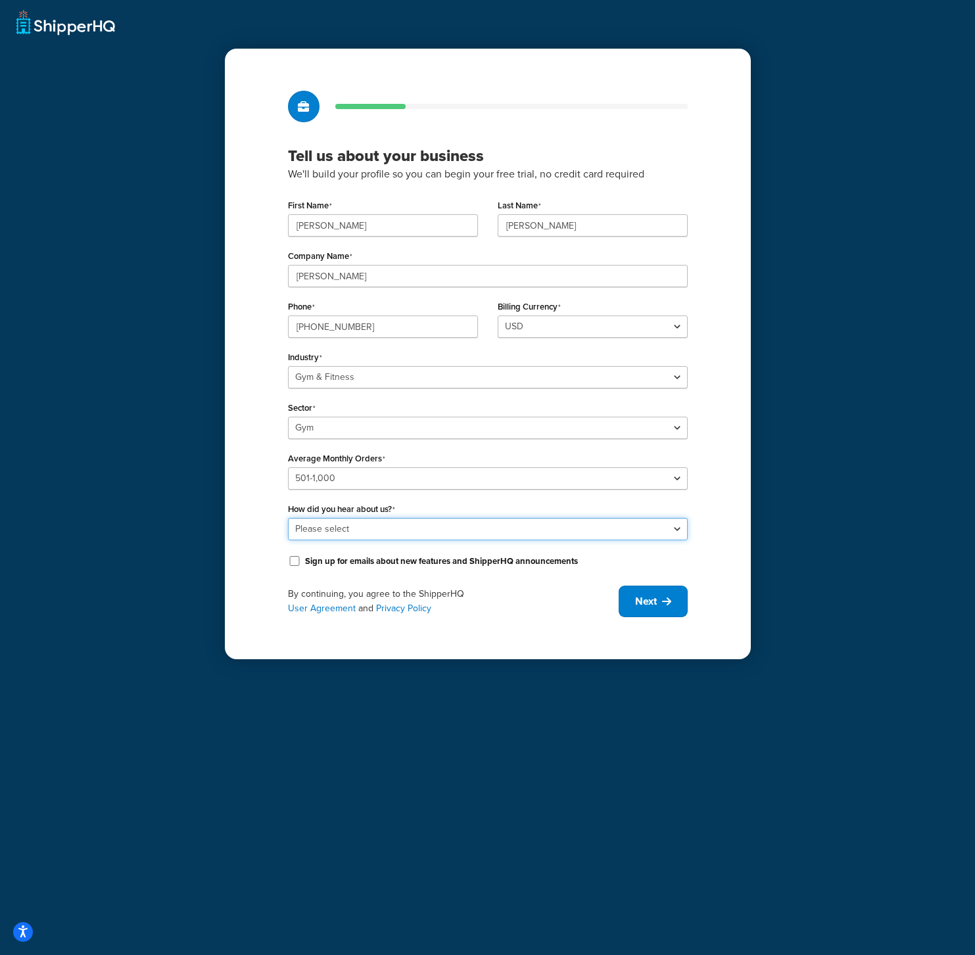
click at [360, 526] on select "Please select Online Search App Store or Marketplace Listing Referred by Agency…" at bounding box center [488, 529] width 400 height 22
select select "1"
click at [650, 607] on span "Next" at bounding box center [646, 601] width 22 height 14
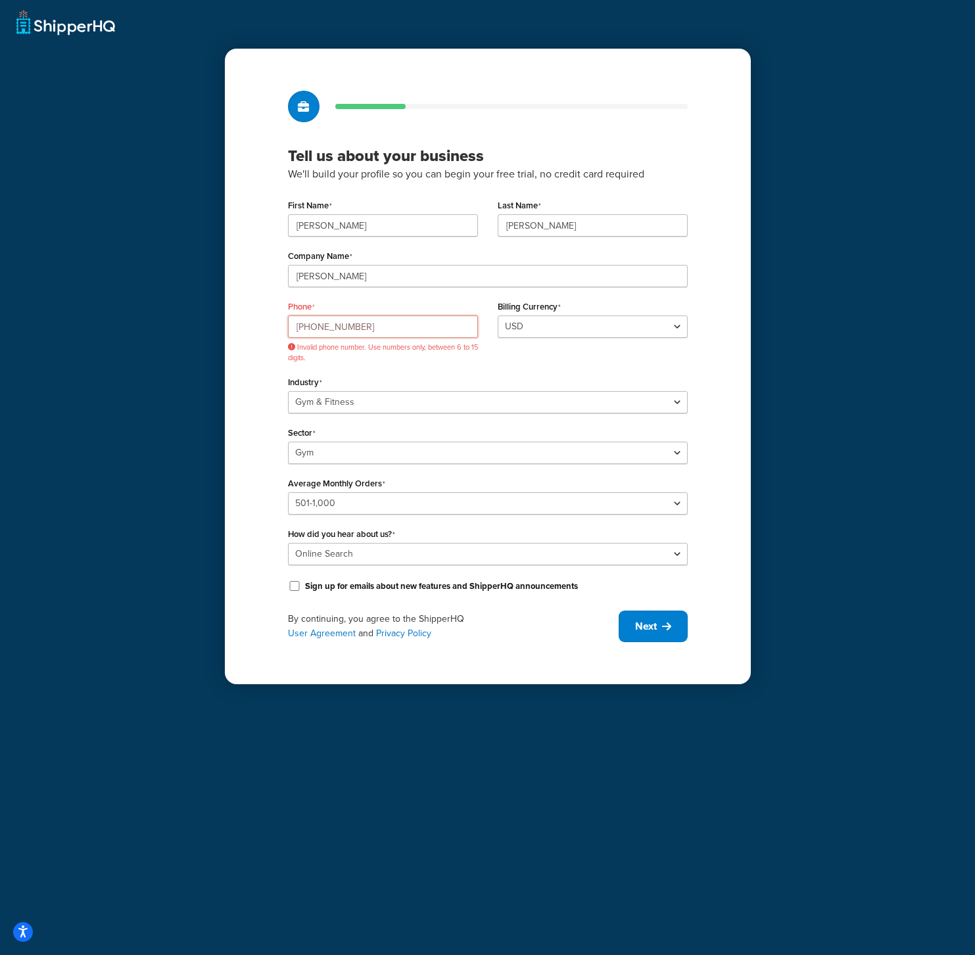
click at [404, 331] on input "(626) 961-8686" at bounding box center [383, 327] width 190 height 22
type input "8189678524"
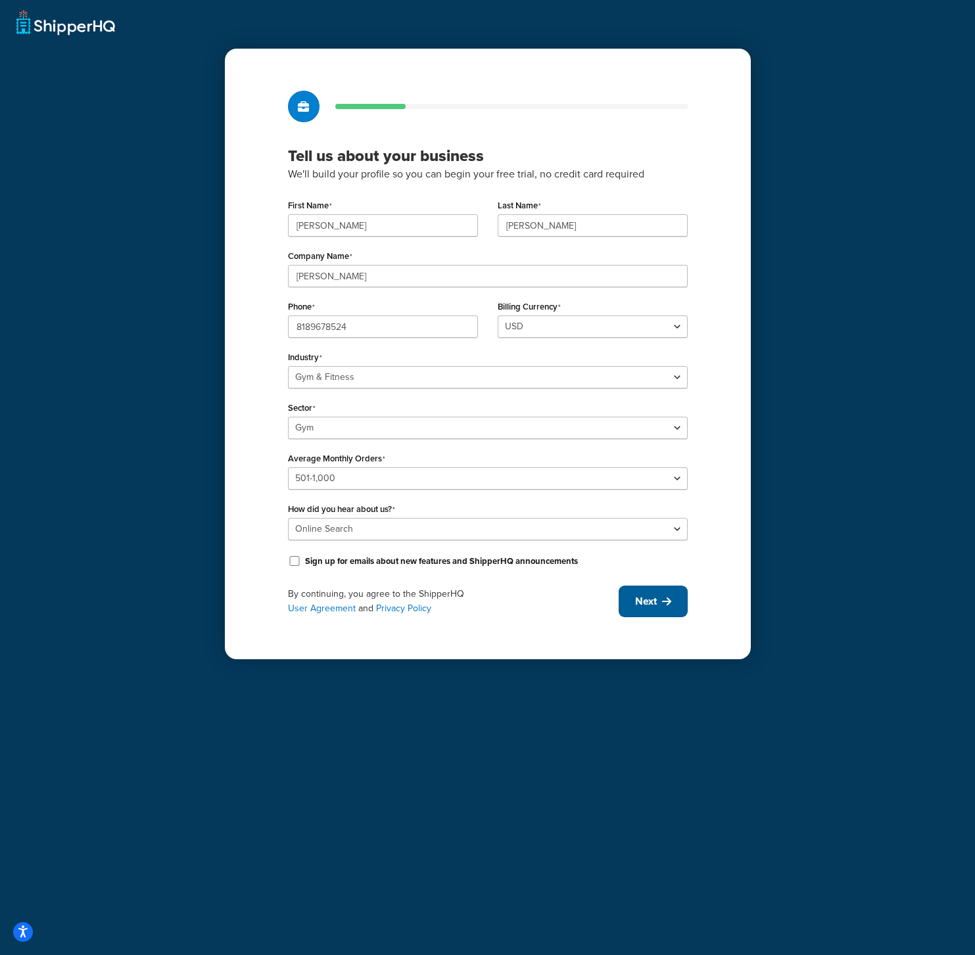
click at [671, 612] on button "Next" at bounding box center [653, 602] width 69 height 32
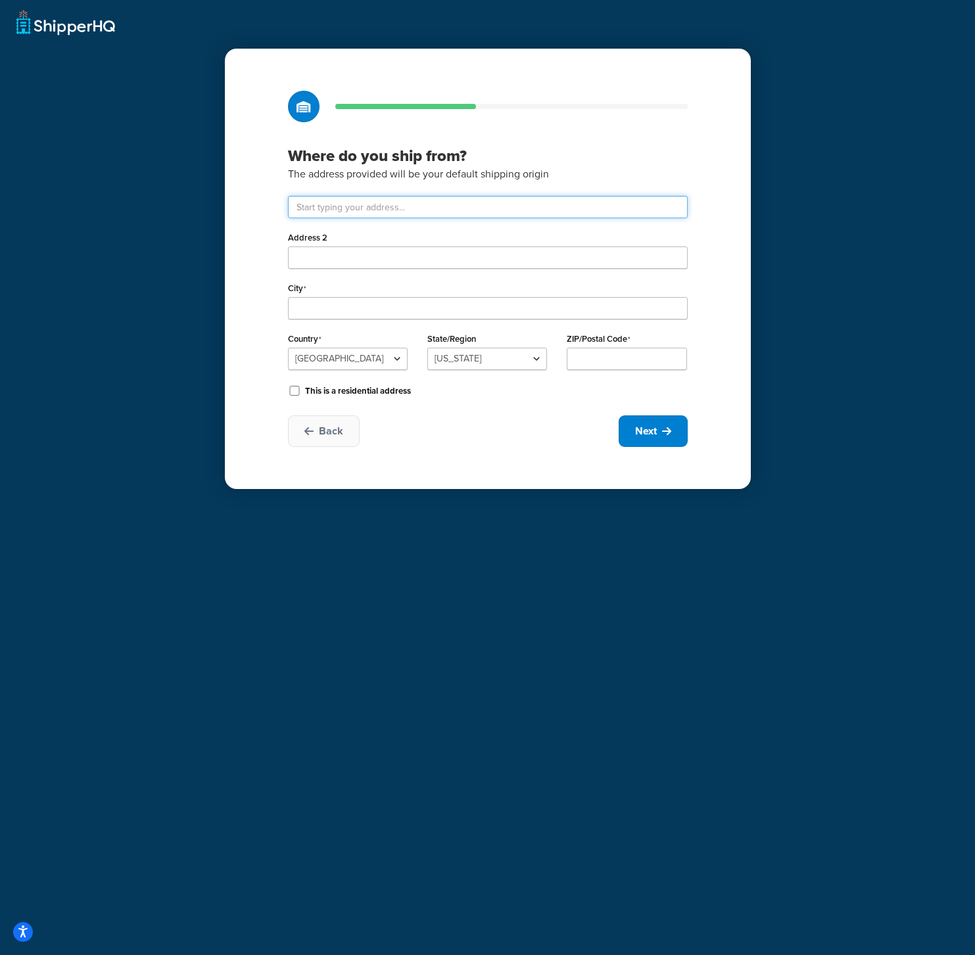
click at [392, 200] on input "text" at bounding box center [488, 207] width 400 height 22
paste input "2801 S Towne Ave, Pomona, CA 91766"
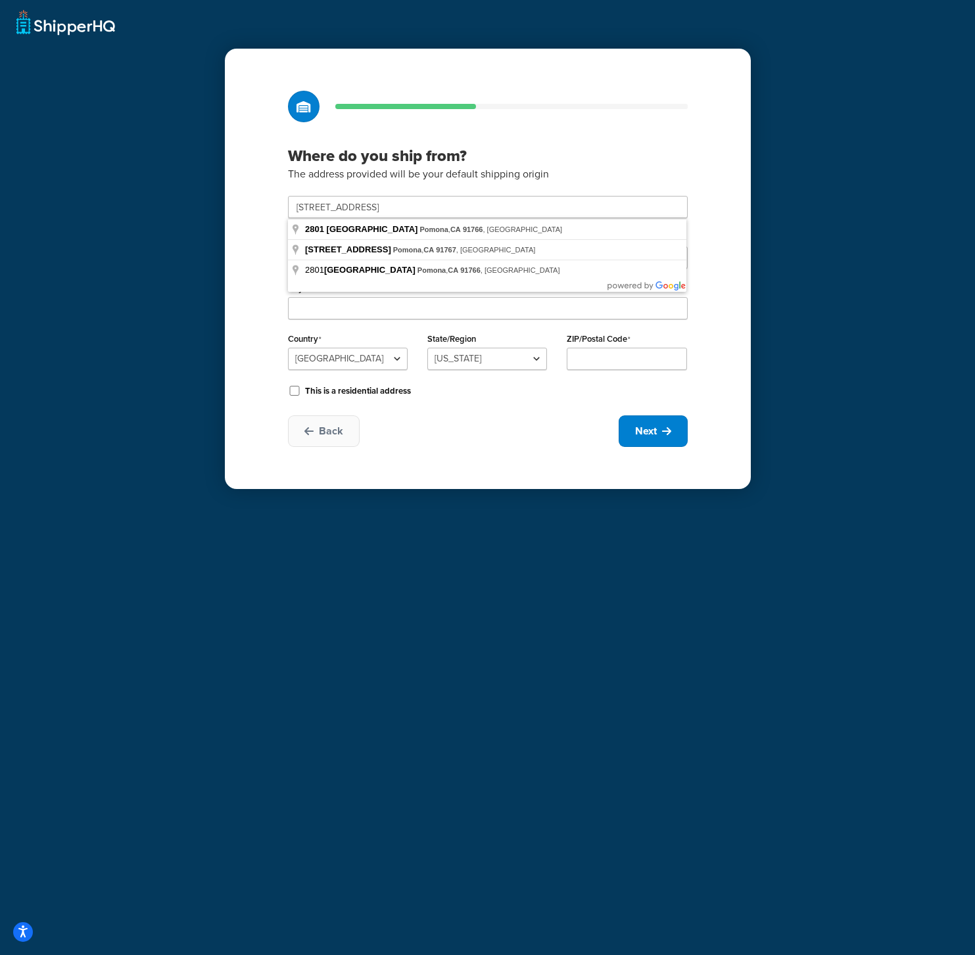
type input "2801 S Towne Ave"
type input "Pomona"
select select "5"
type input "91766"
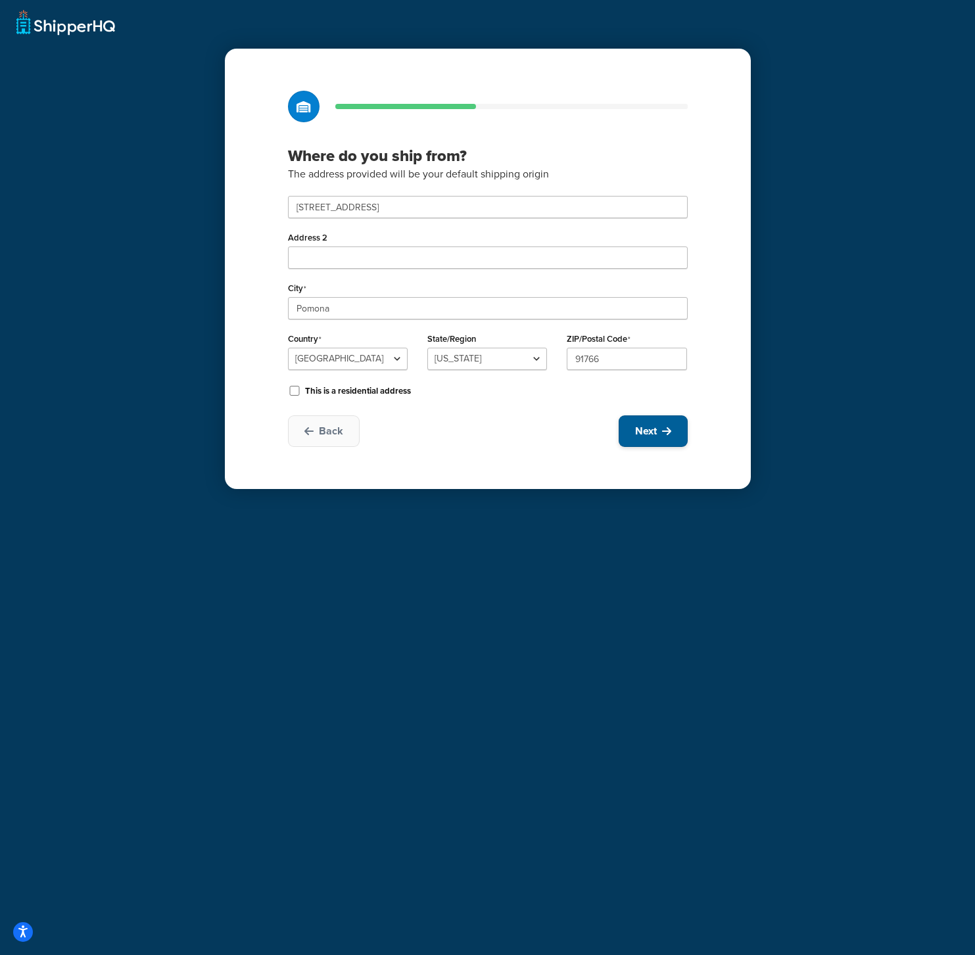
click at [648, 434] on span "Next" at bounding box center [646, 431] width 22 height 14
select select "1"
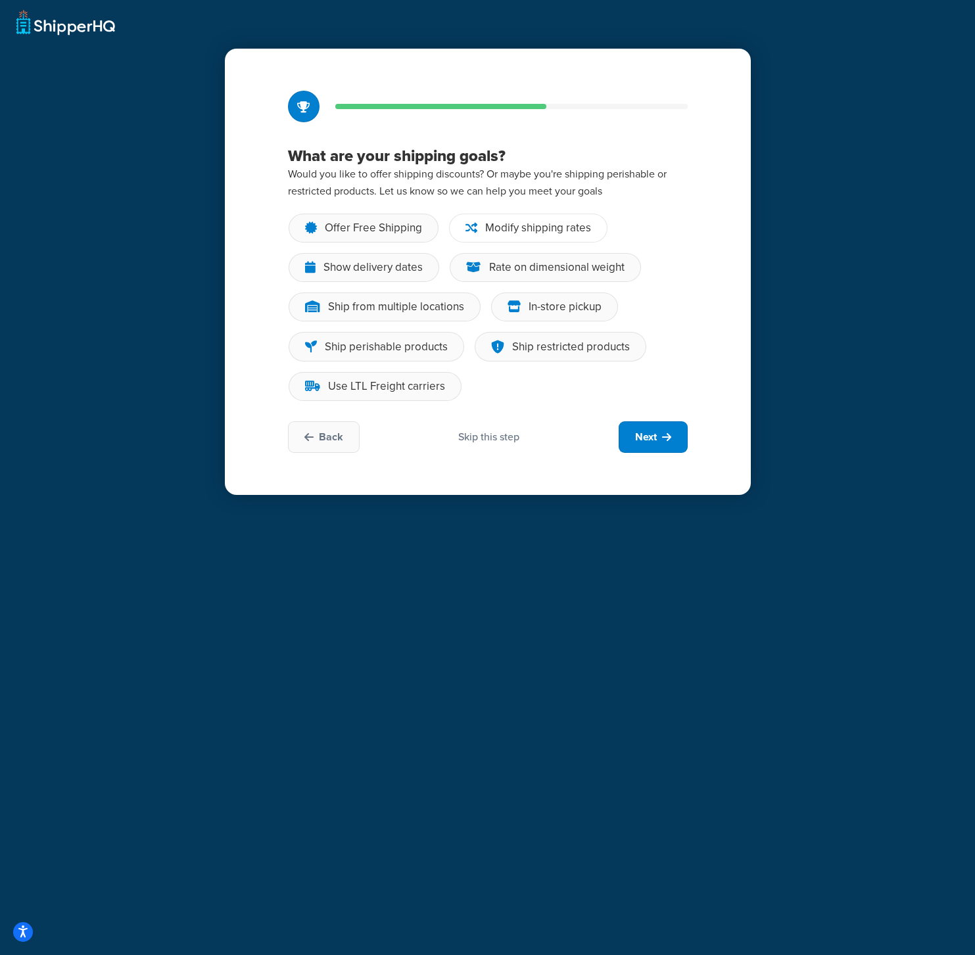
click at [577, 233] on div "Modify shipping rates" at bounding box center [538, 228] width 106 height 13
click at [0, 0] on input "Modify shipping rates" at bounding box center [0, 0] width 0 height 0
click at [398, 389] on div "Use LTL Freight carriers" at bounding box center [386, 386] width 117 height 13
click at [0, 0] on input "Use LTL Freight carriers" at bounding box center [0, 0] width 0 height 0
click at [582, 274] on div "Rate on dimensional weight" at bounding box center [556, 267] width 135 height 13
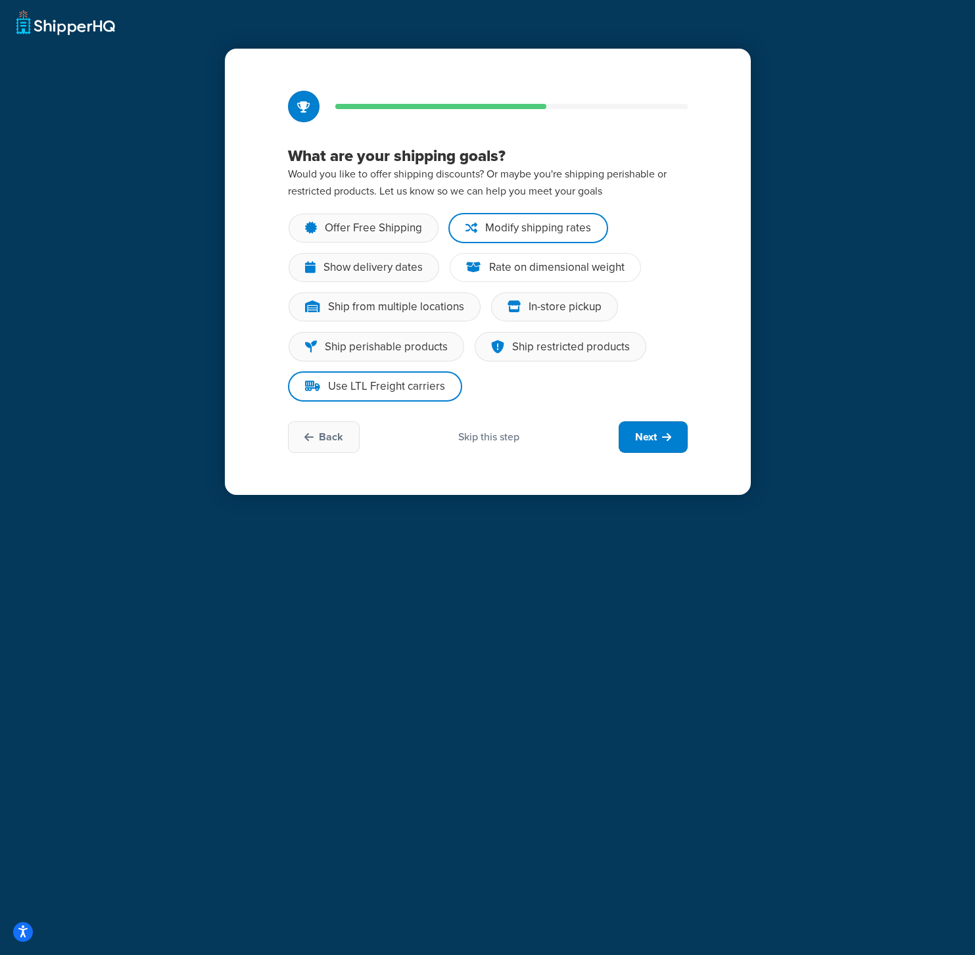
click at [0, 0] on input "Rate on dimensional weight" at bounding box center [0, 0] width 0 height 0
click at [400, 270] on div "Show delivery dates" at bounding box center [372, 267] width 99 height 13
click at [0, 0] on input "Show delivery dates" at bounding box center [0, 0] width 0 height 0
click at [433, 316] on div "Ship from multiple locations" at bounding box center [385, 307] width 192 height 29
click at [0, 0] on input "Ship from multiple locations" at bounding box center [0, 0] width 0 height 0
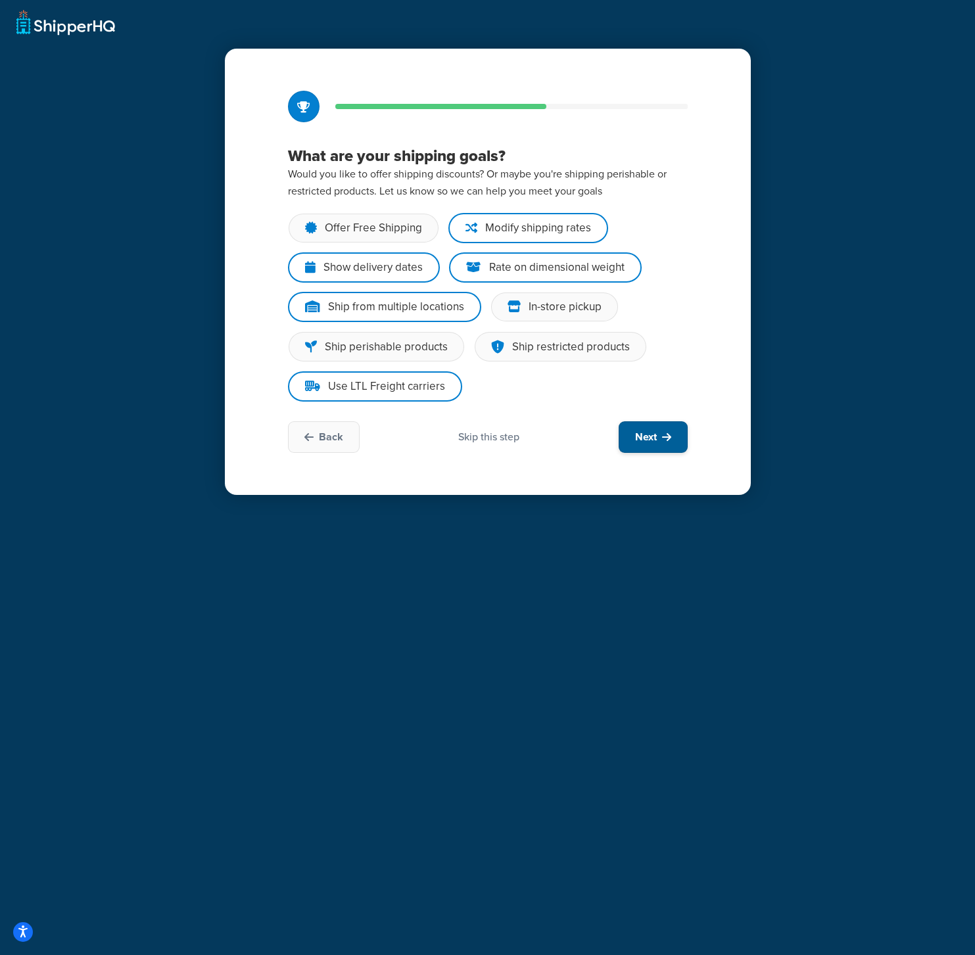
click at [659, 439] on button "Next" at bounding box center [653, 437] width 69 height 32
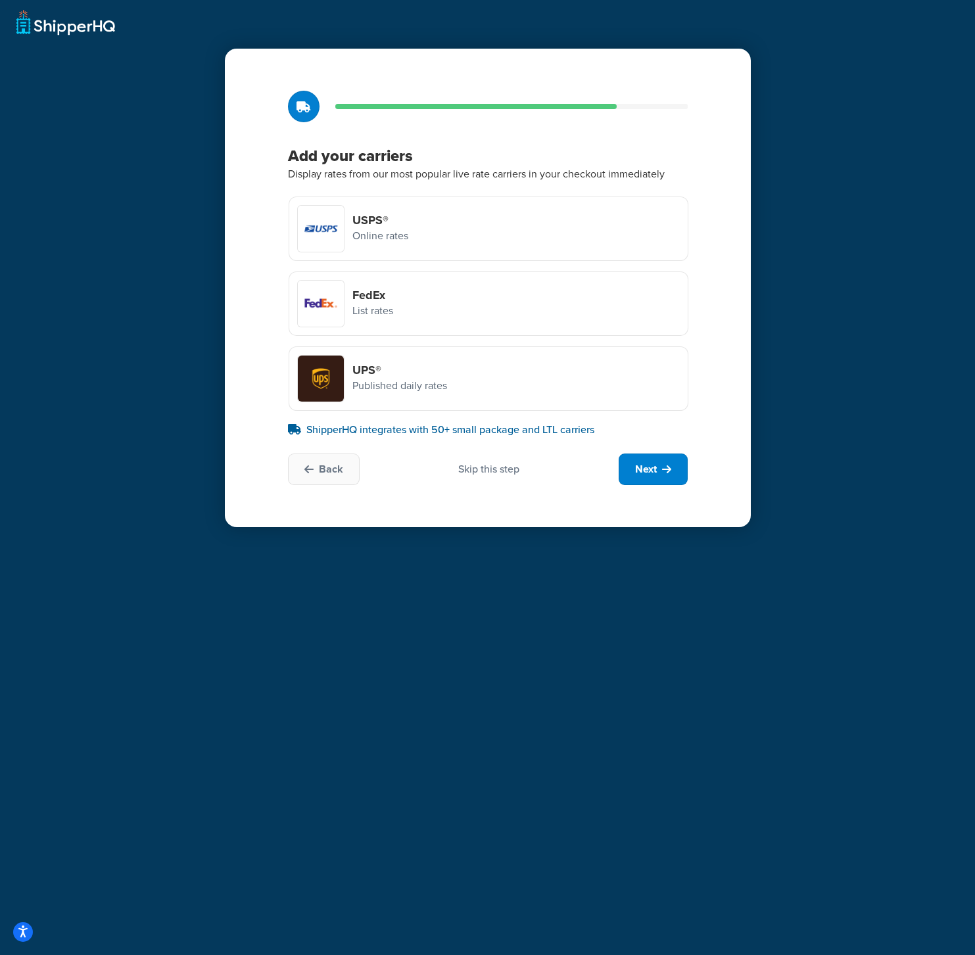
click at [565, 254] on div "USPS® Online rates" at bounding box center [489, 229] width 400 height 64
click at [0, 0] on input "USPS® Online rates" at bounding box center [0, 0] width 0 height 0
click at [543, 300] on div "FedEx List rates" at bounding box center [489, 304] width 400 height 64
click at [0, 0] on input "FedEx List rates" at bounding box center [0, 0] width 0 height 0
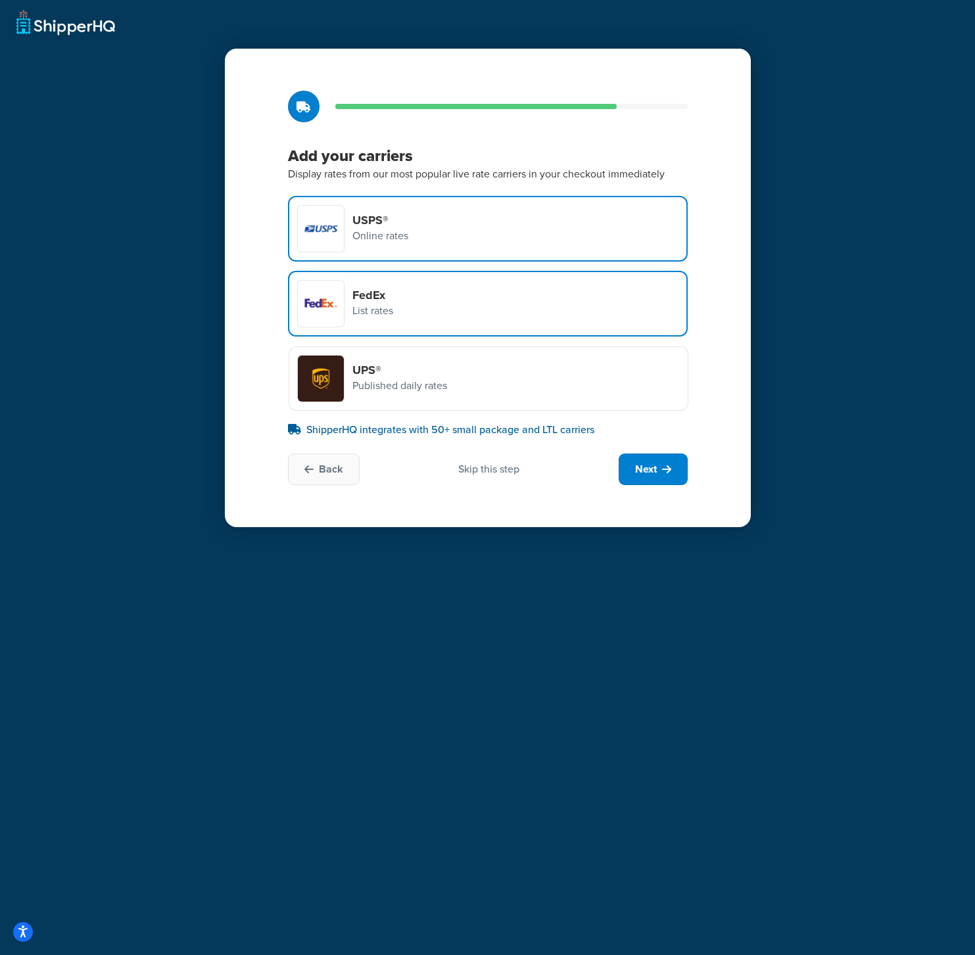
click at [564, 395] on div "UPS® Published daily rates" at bounding box center [489, 378] width 400 height 64
click at [0, 0] on input "UPS® Published daily rates" at bounding box center [0, 0] width 0 height 0
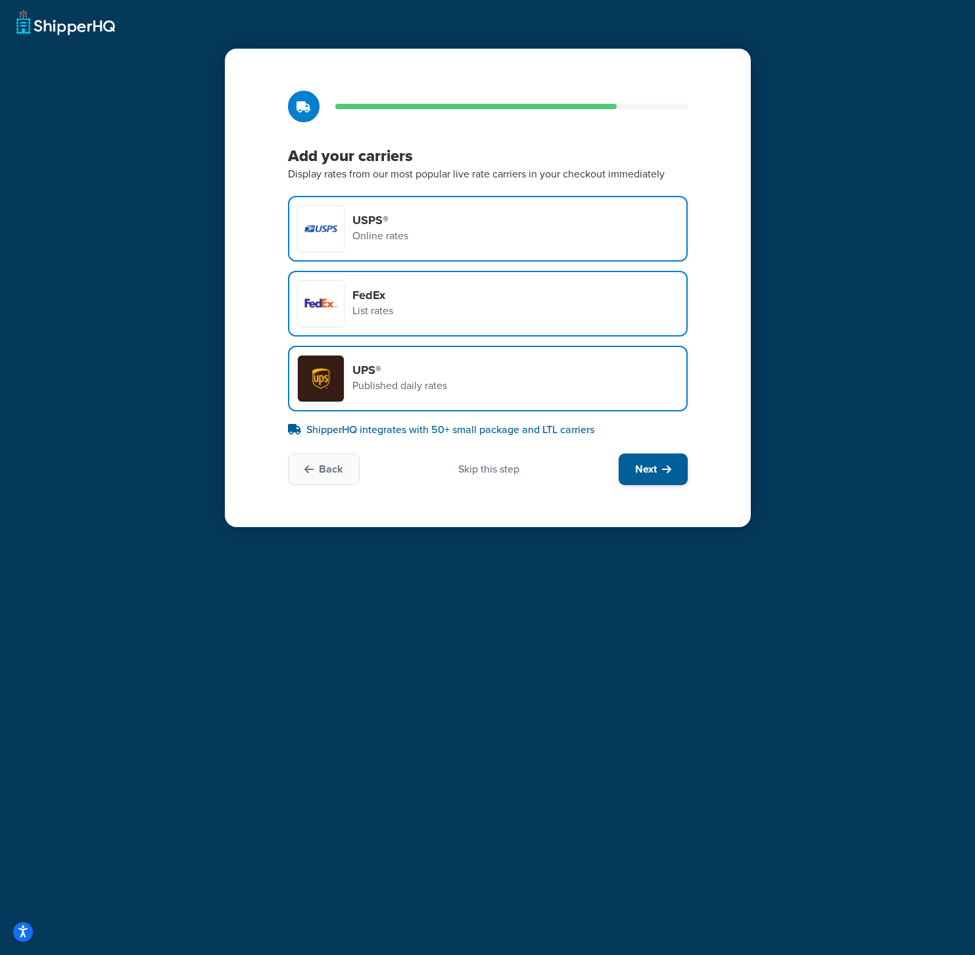
click at [657, 466] on button "Next" at bounding box center [653, 470] width 69 height 32
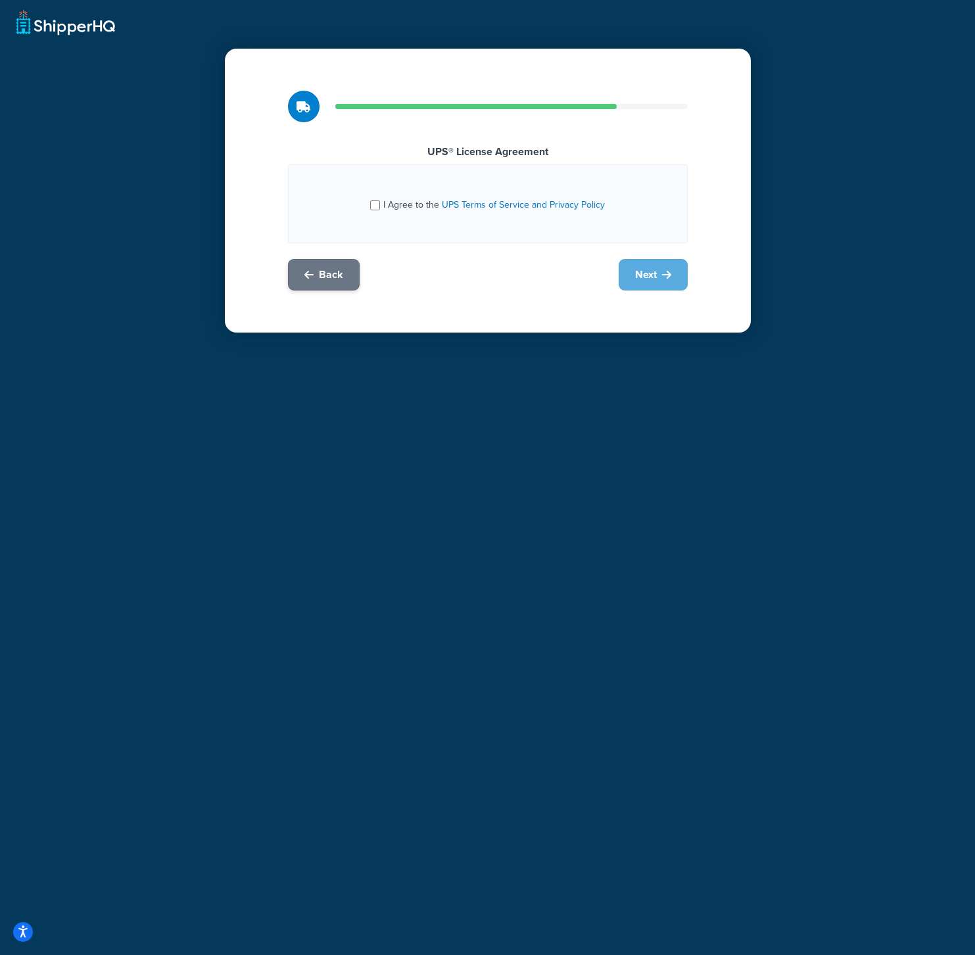
click at [330, 277] on span "Back" at bounding box center [331, 275] width 24 height 14
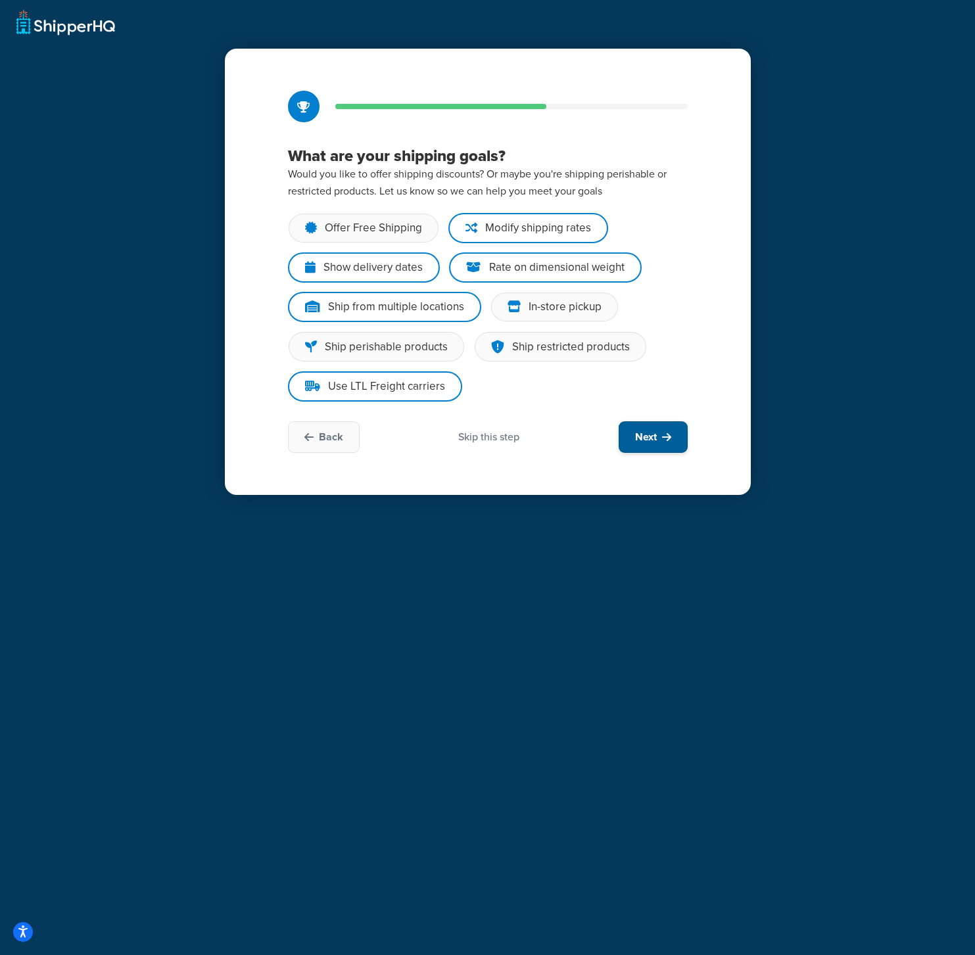
click at [682, 442] on button "Next" at bounding box center [653, 437] width 69 height 32
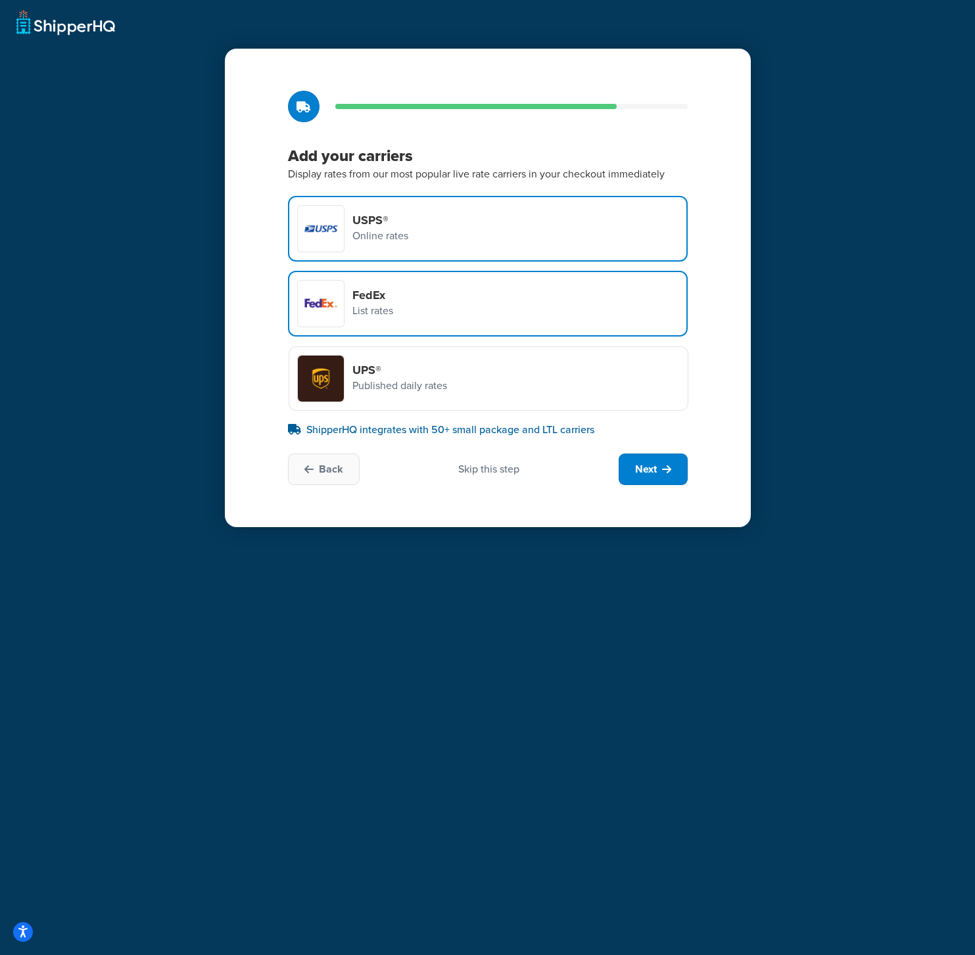
drag, startPoint x: 381, startPoint y: 308, endPoint x: 383, endPoint y: 272, distance: 36.9
click at [381, 308] on p "List rates" at bounding box center [372, 310] width 41 height 17
click at [0, 0] on input "FedEx List rates" at bounding box center [0, 0] width 0 height 0
click at [388, 222] on h4 "USPS®" at bounding box center [380, 220] width 56 height 14
click at [0, 0] on input "USPS® Online rates" at bounding box center [0, 0] width 0 height 0
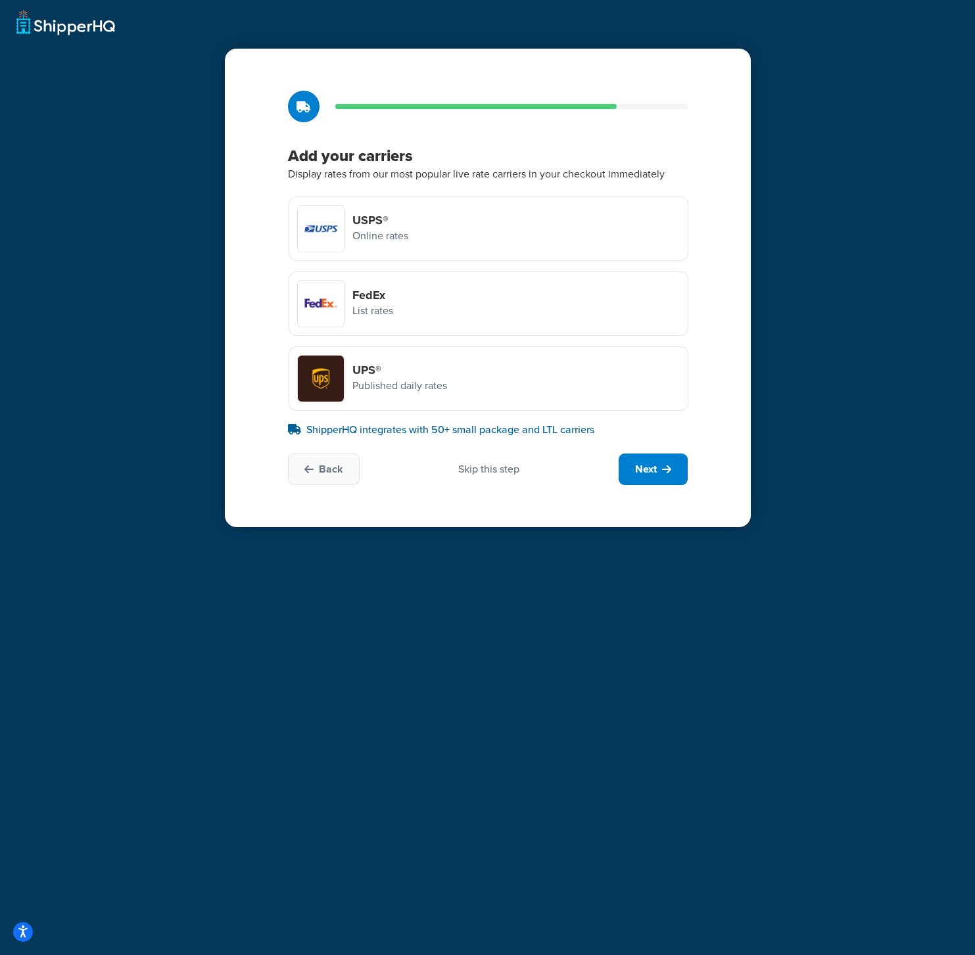
click at [490, 471] on div "Skip this step" at bounding box center [488, 469] width 61 height 14
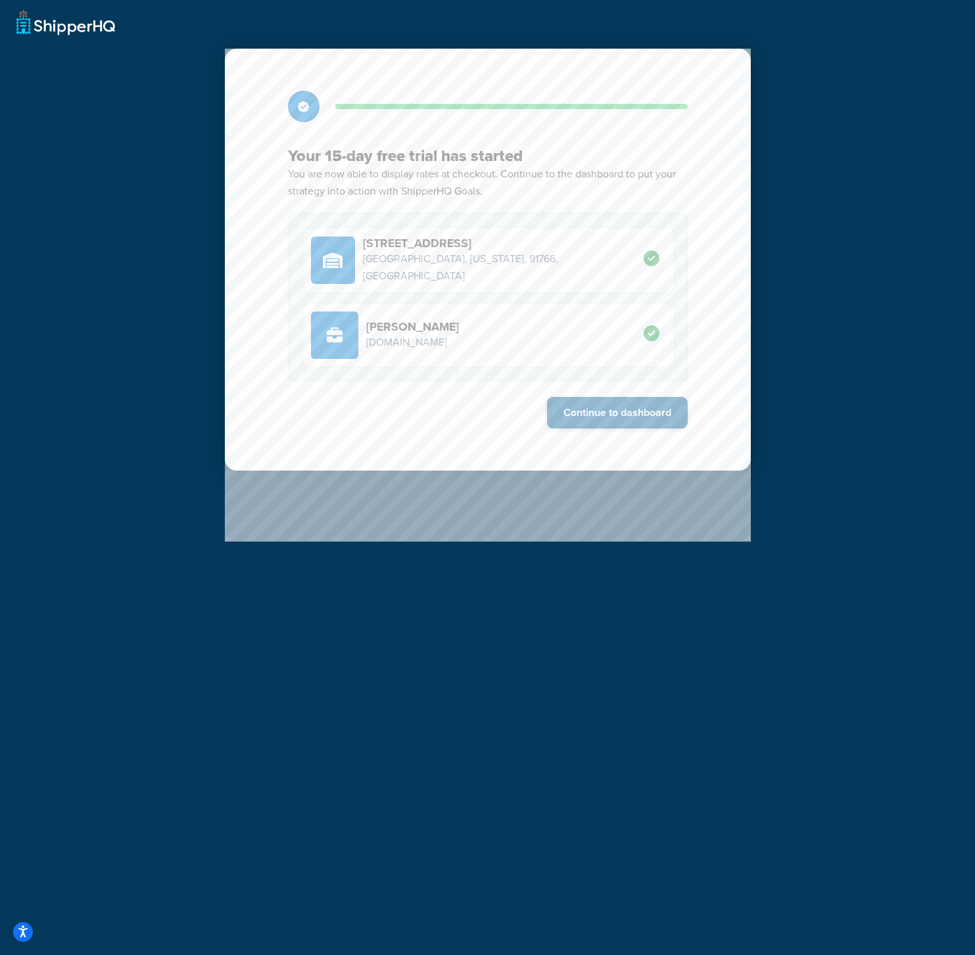
click at [633, 410] on button "Continue to dashboard" at bounding box center [617, 413] width 141 height 32
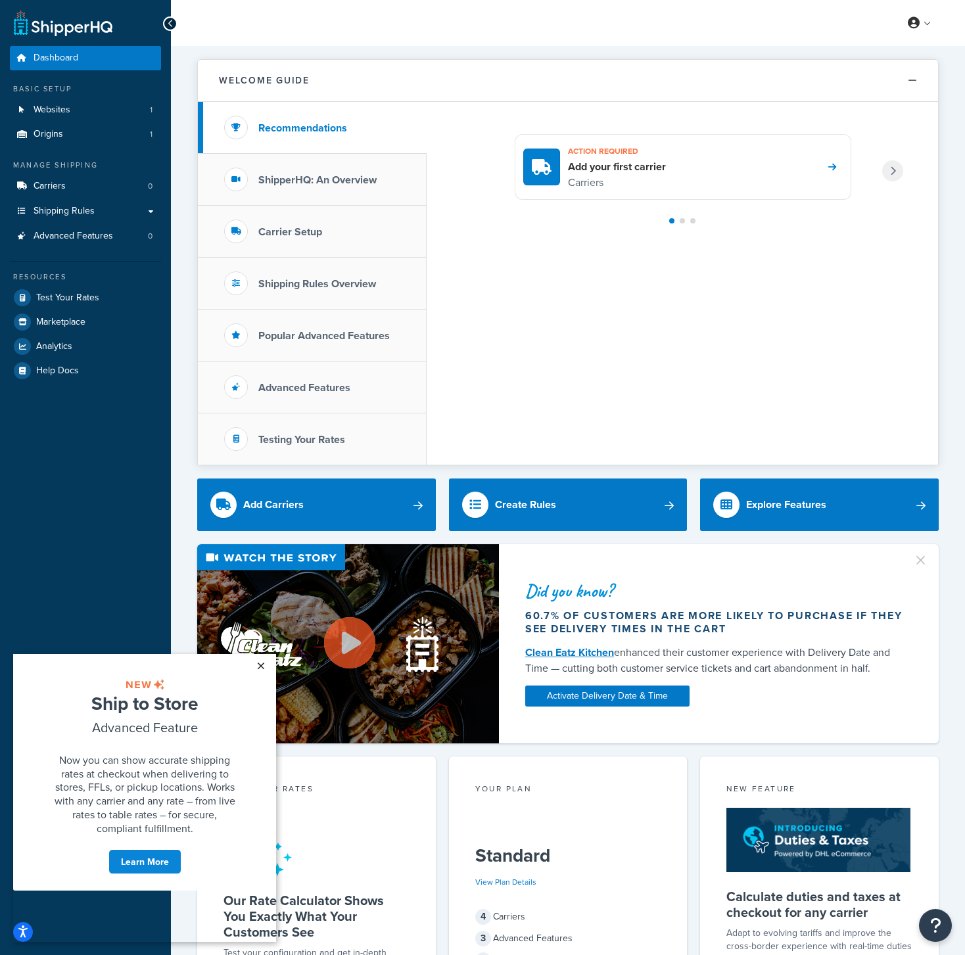
click at [261, 665] on link "×" at bounding box center [260, 666] width 23 height 24
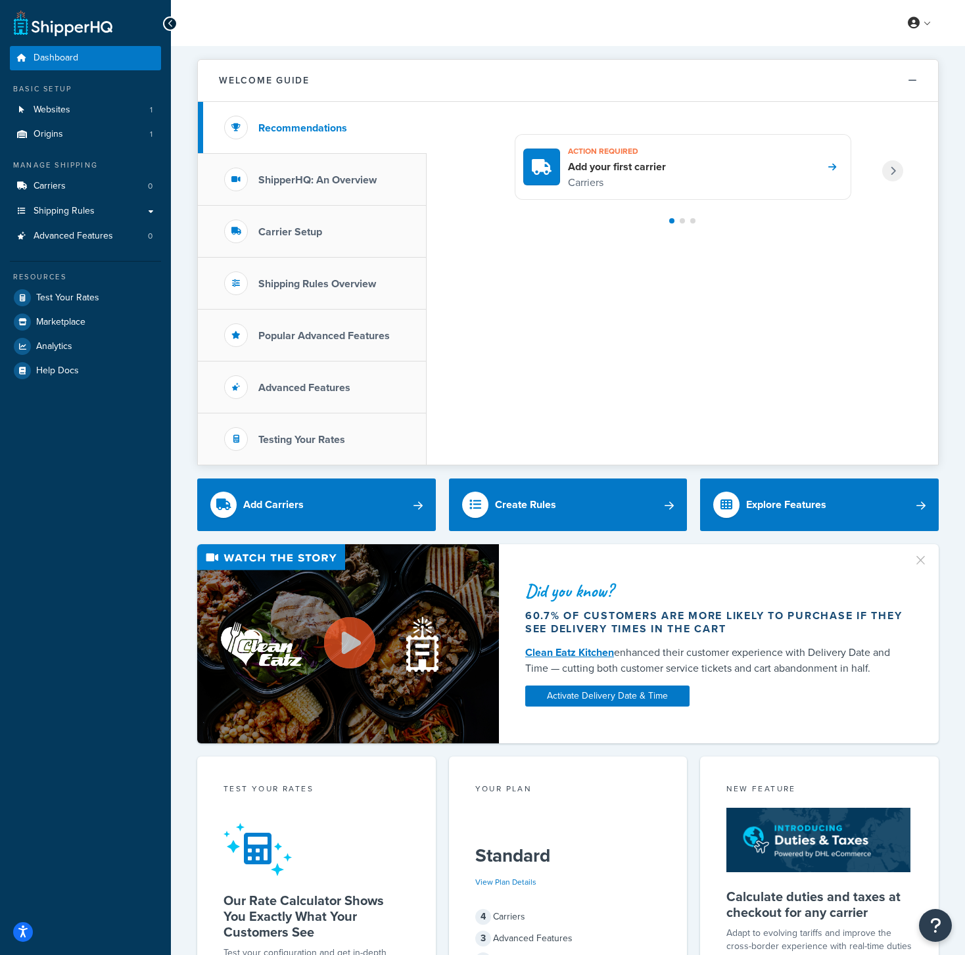
click at [58, 122] on div "Basic Setup Websites 1 Origins 1" at bounding box center [85, 114] width 151 height 63
click at [61, 126] on link "Origins 1" at bounding box center [85, 134] width 151 height 24
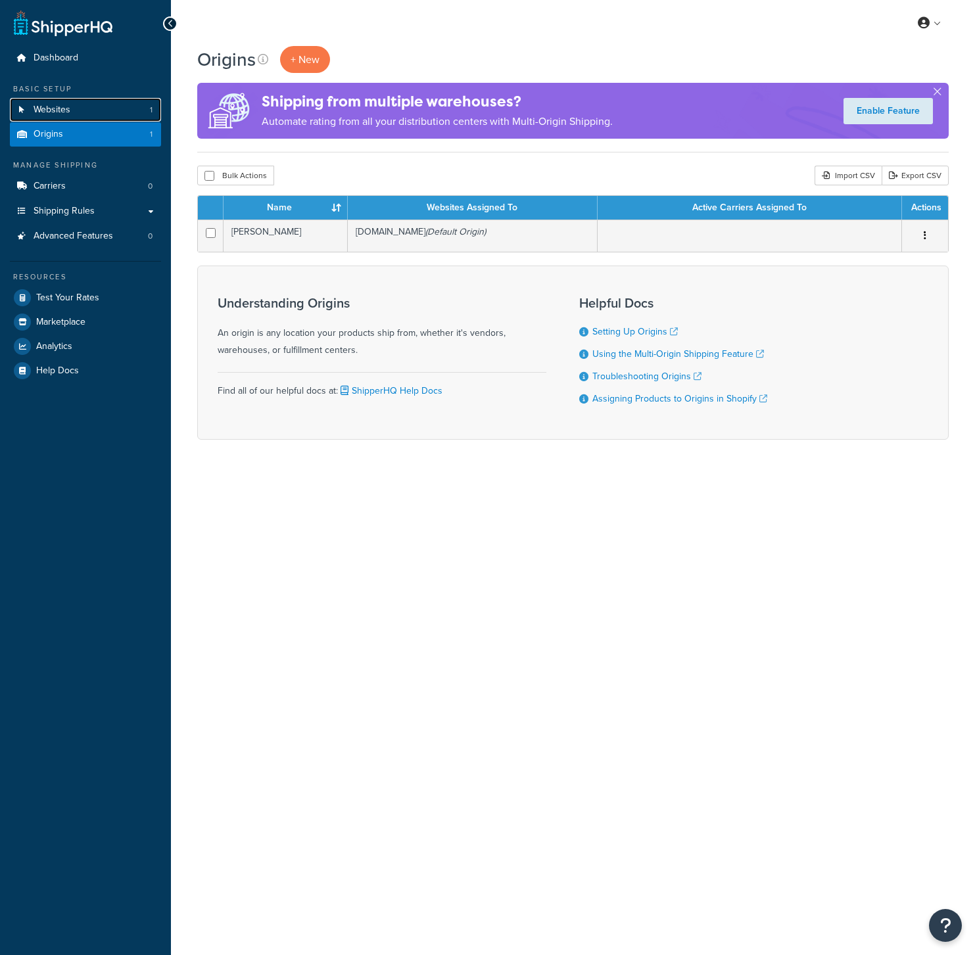
click at [65, 115] on span "Websites" at bounding box center [52, 110] width 37 height 11
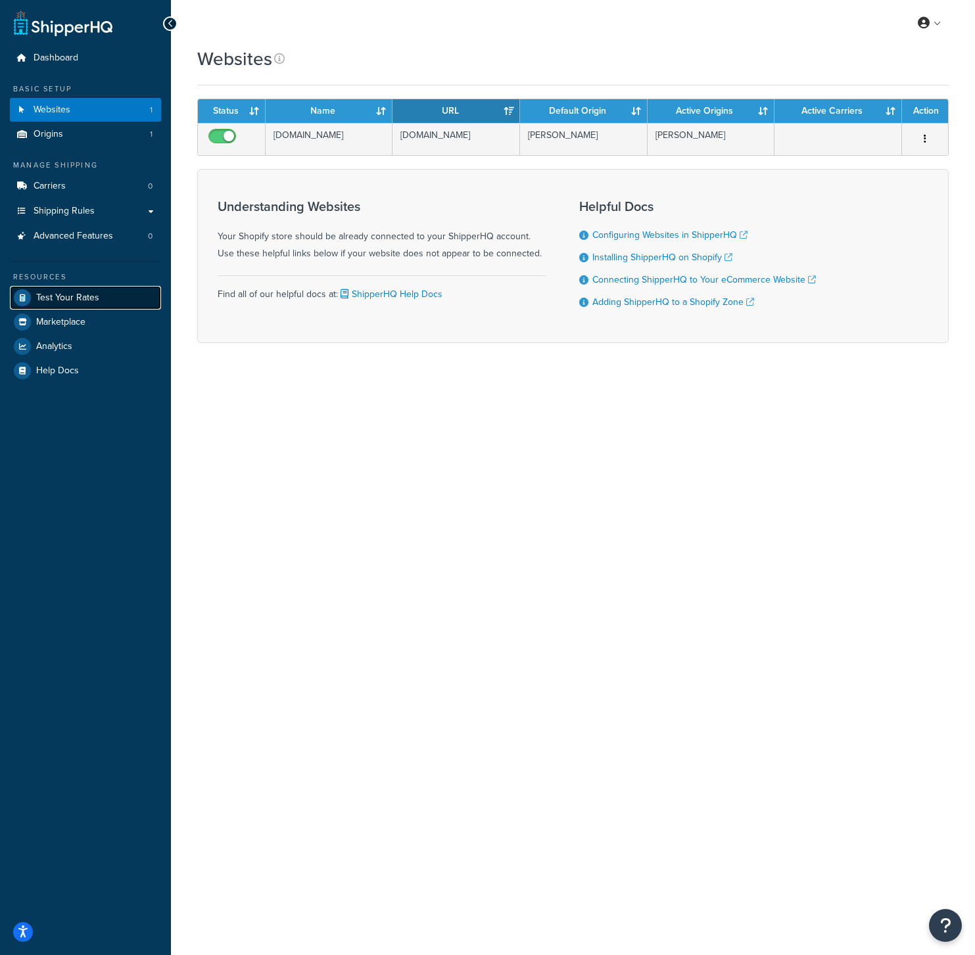
click at [89, 304] on link "Test Your Rates" at bounding box center [85, 298] width 151 height 24
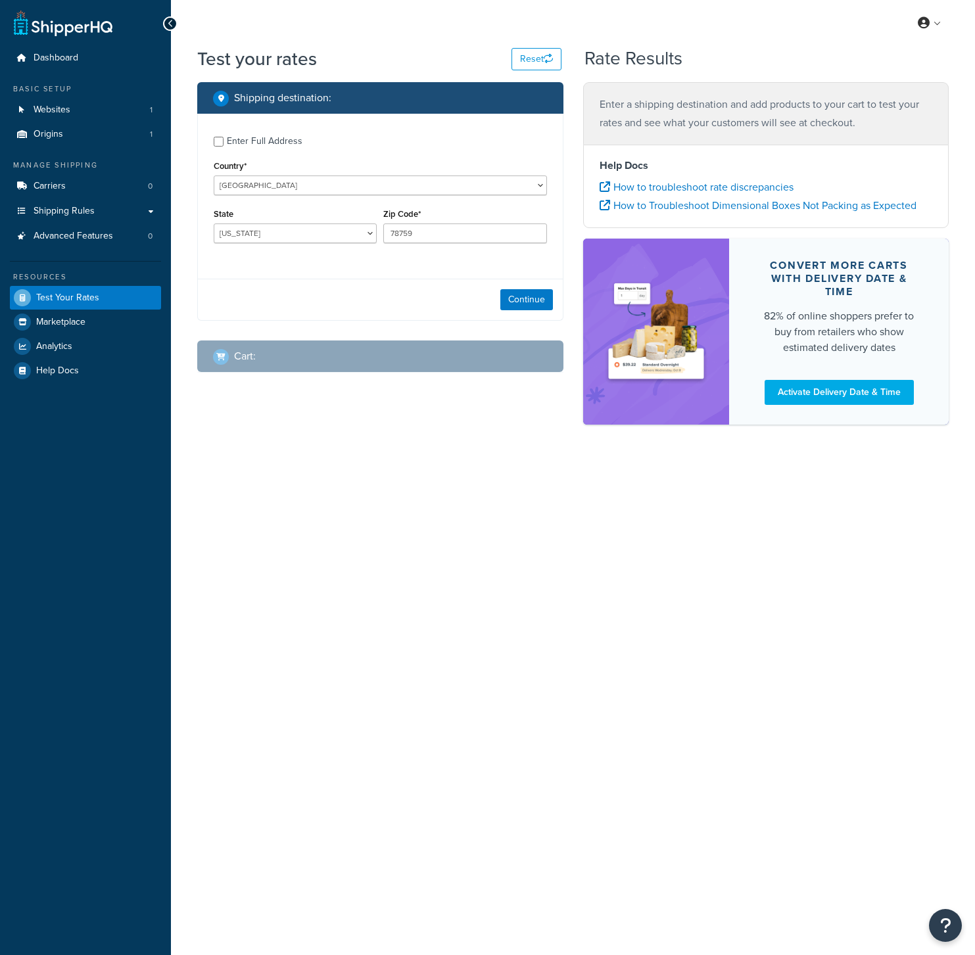
select select "[GEOGRAPHIC_DATA]"
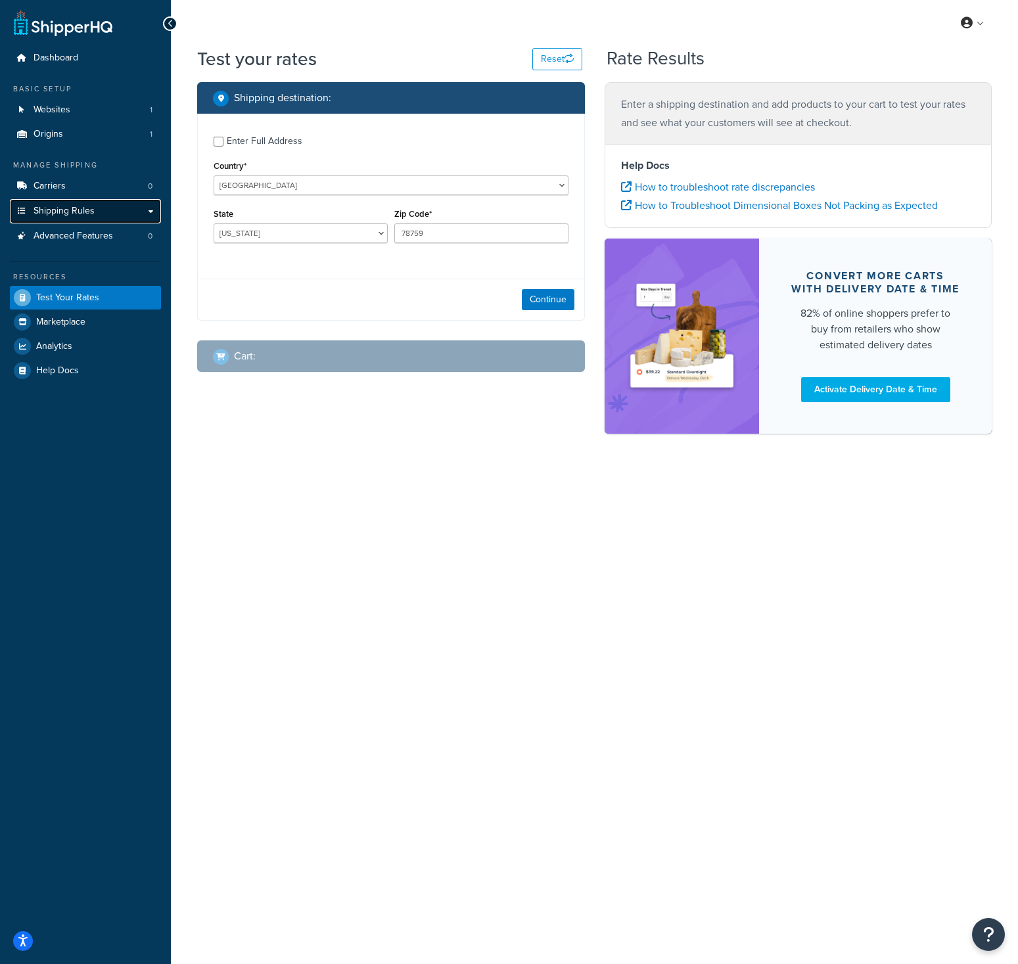
click at [79, 206] on span "Shipping Rules" at bounding box center [64, 211] width 61 height 11
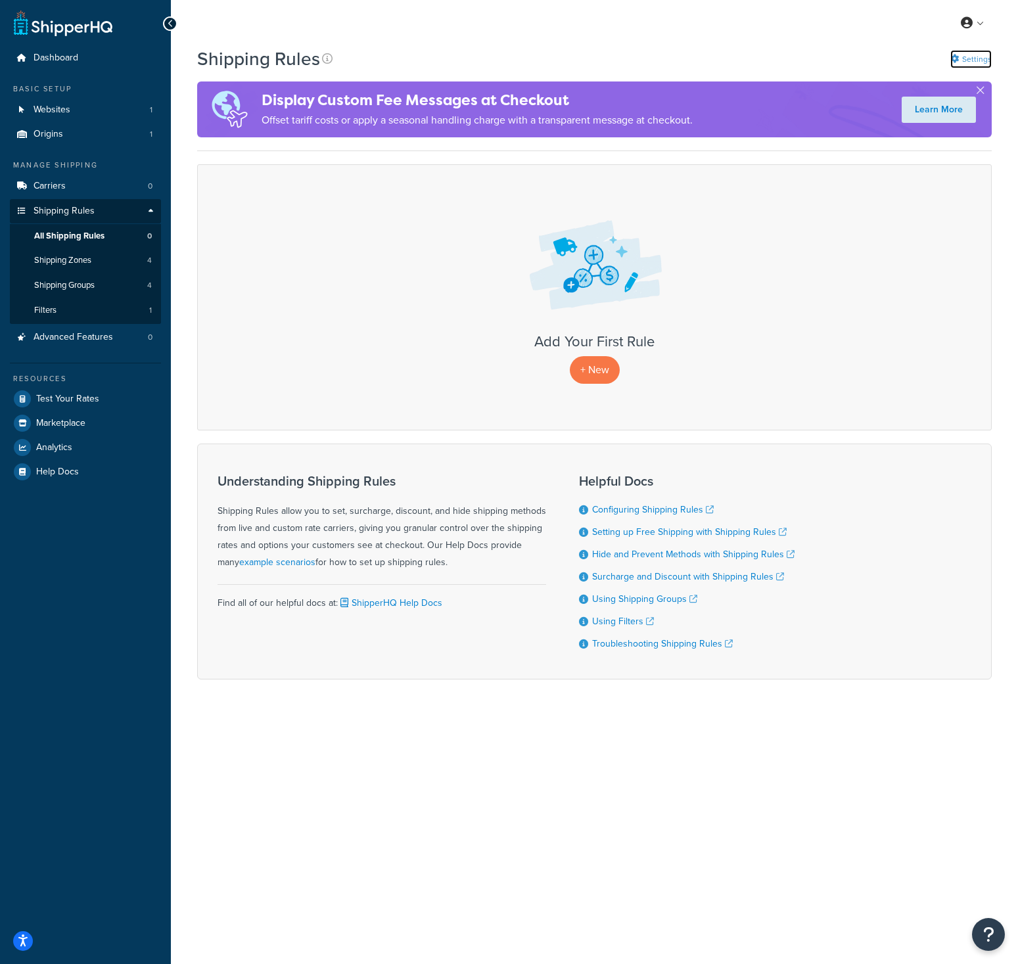
click at [973, 59] on link "Settings" at bounding box center [971, 59] width 41 height 18
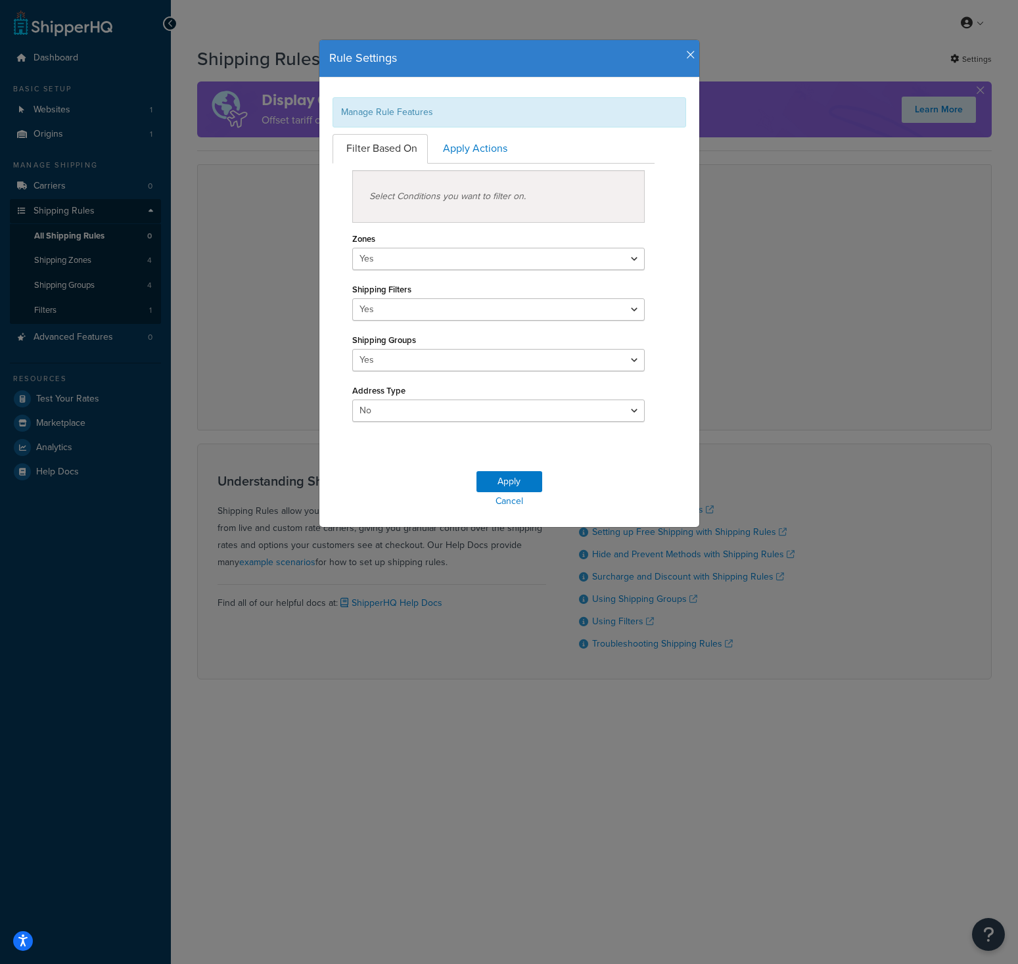
click at [686, 53] on icon "button" at bounding box center [690, 55] width 9 height 12
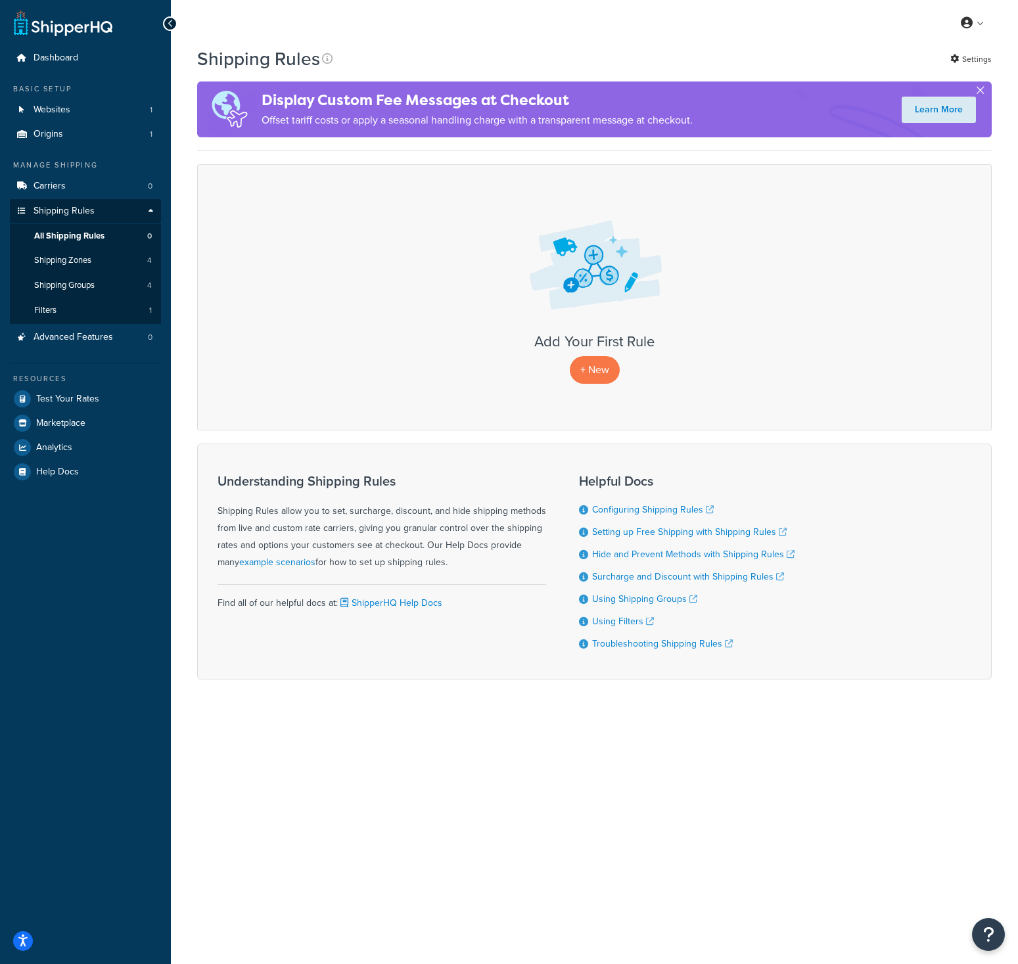
click at [982, 91] on button "button" at bounding box center [980, 92] width 3 height 3
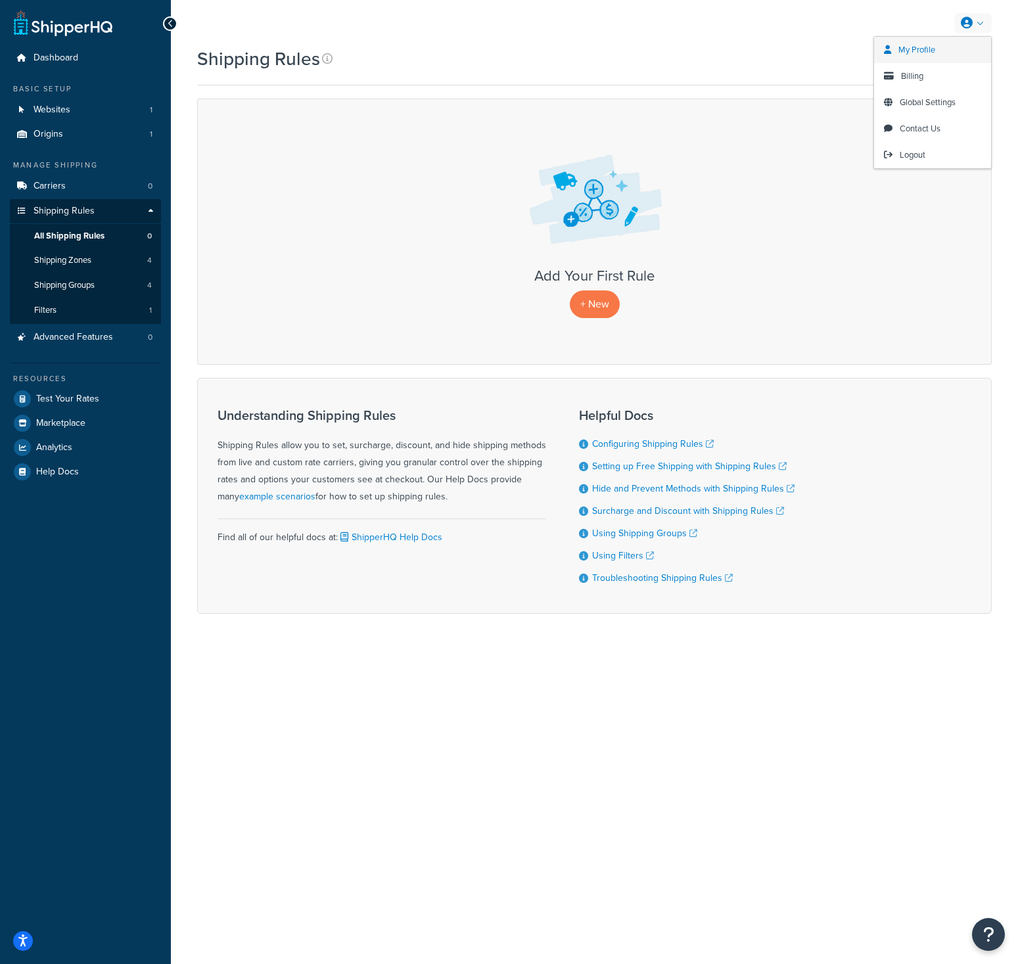
click at [927, 52] on span "My Profile" at bounding box center [917, 49] width 37 height 12
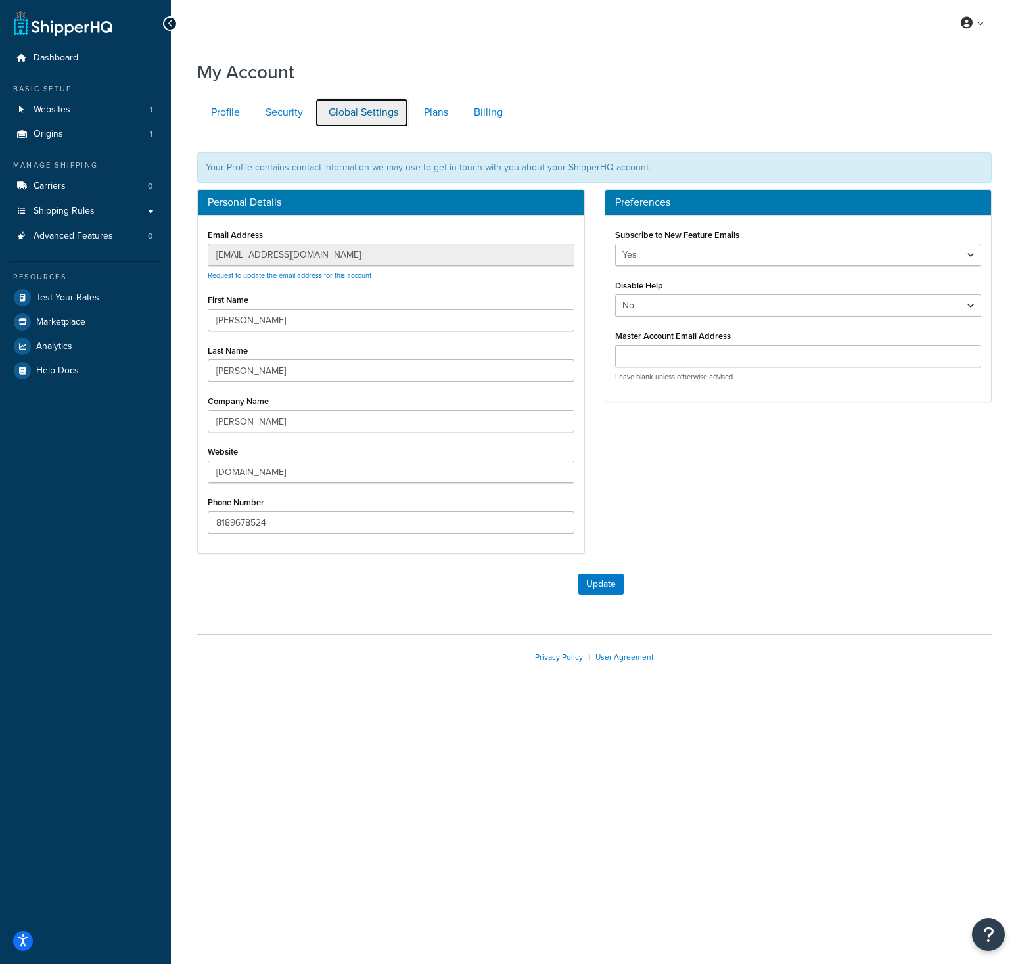
click at [345, 112] on link "Global Settings" at bounding box center [362, 113] width 94 height 30
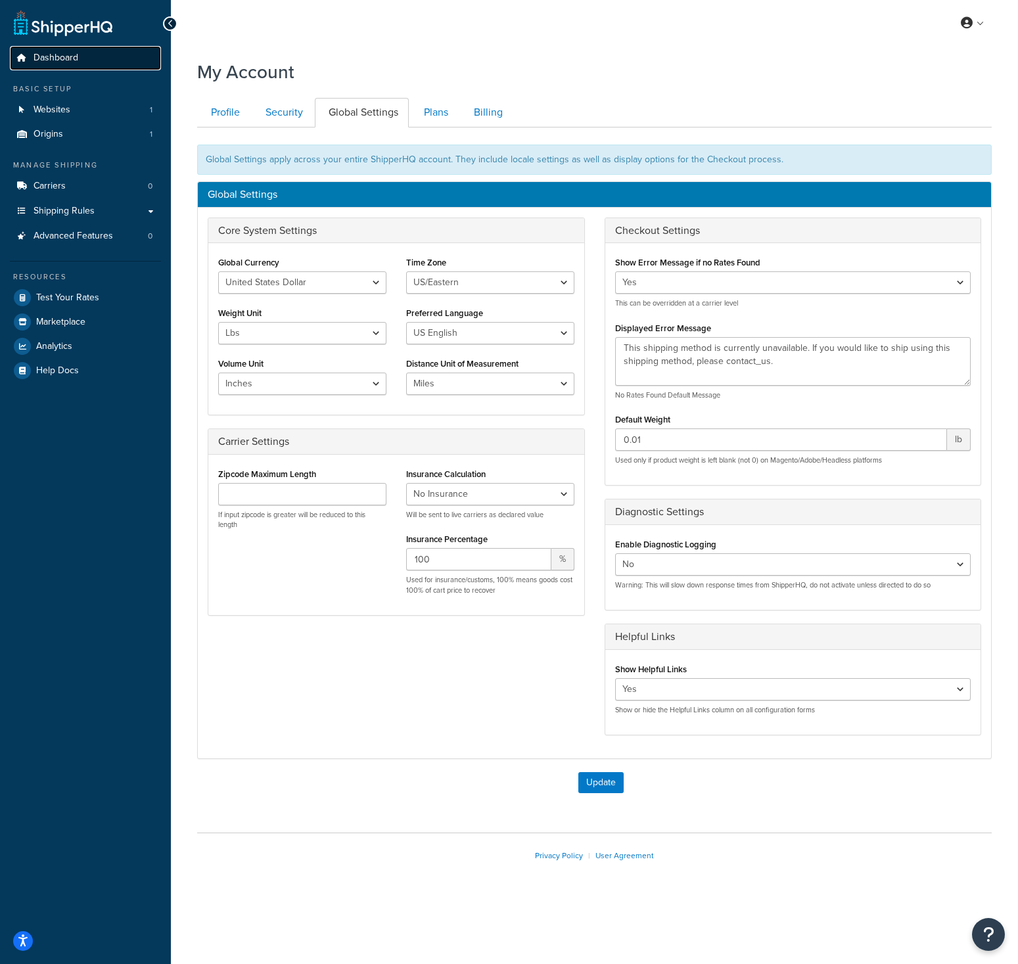
click at [59, 47] on link "Dashboard" at bounding box center [85, 58] width 151 height 24
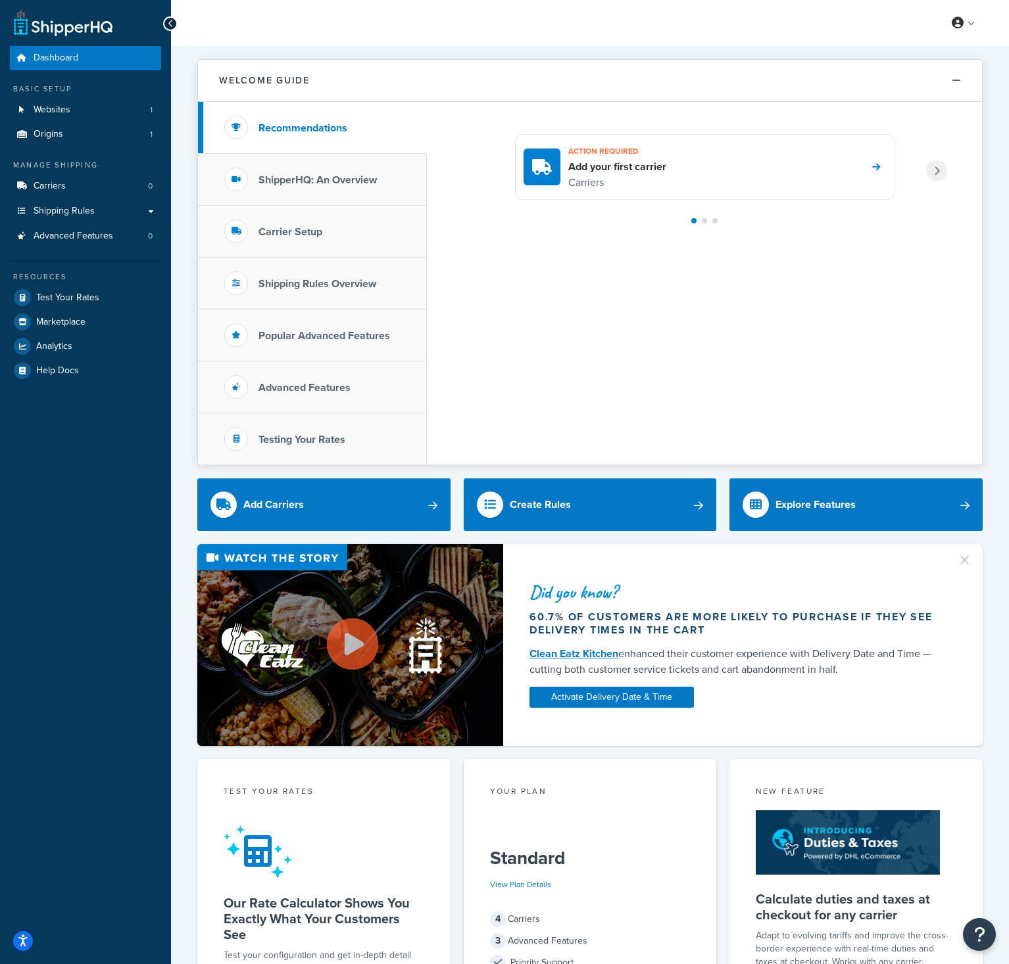
click at [76, 18] on link at bounding box center [63, 23] width 99 height 26
click at [74, 28] on link at bounding box center [63, 23] width 99 height 26
click at [755, 48] on div "Welcome Guide Recommendations ShipperHQ: An Overview Carrier Setup Shipping Rul…" at bounding box center [589, 255] width 785 height 419
click at [310, 442] on h3 "Testing Your Rates" at bounding box center [301, 440] width 87 height 12
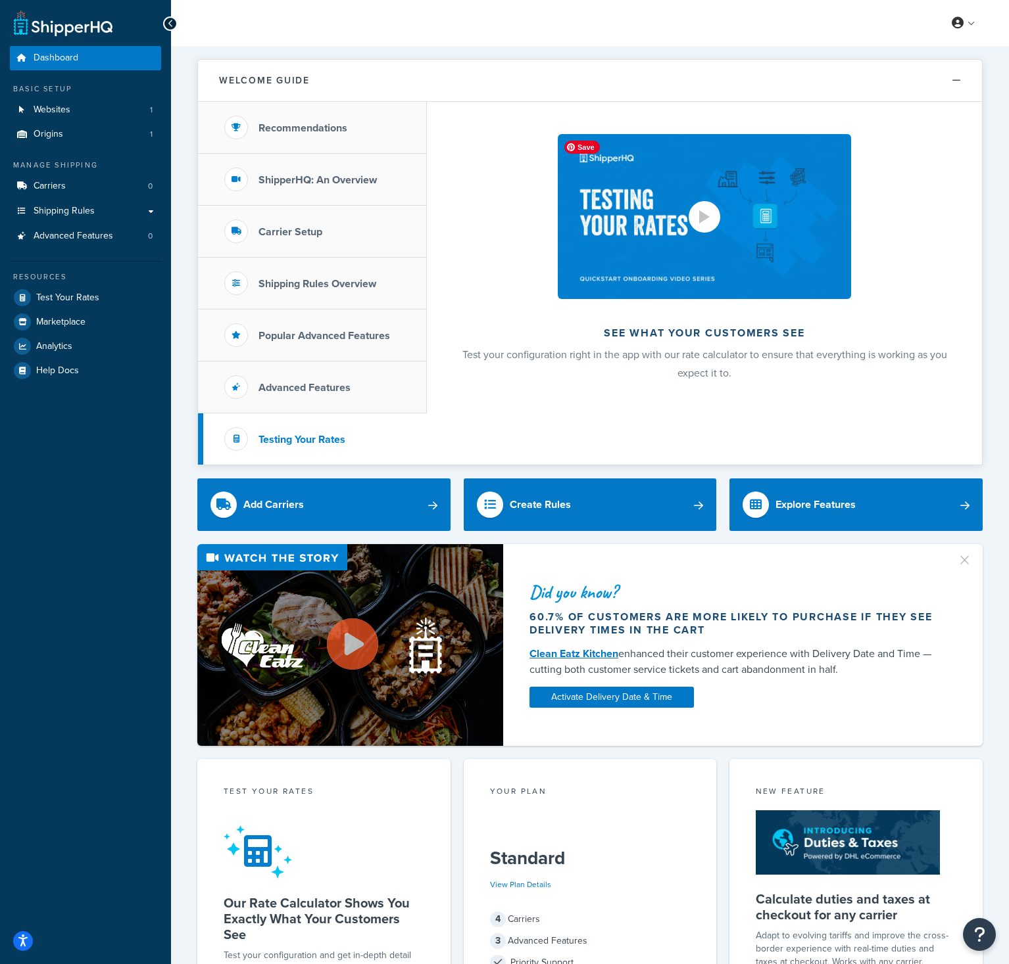
click at [707, 209] on div at bounding box center [704, 217] width 32 height 32
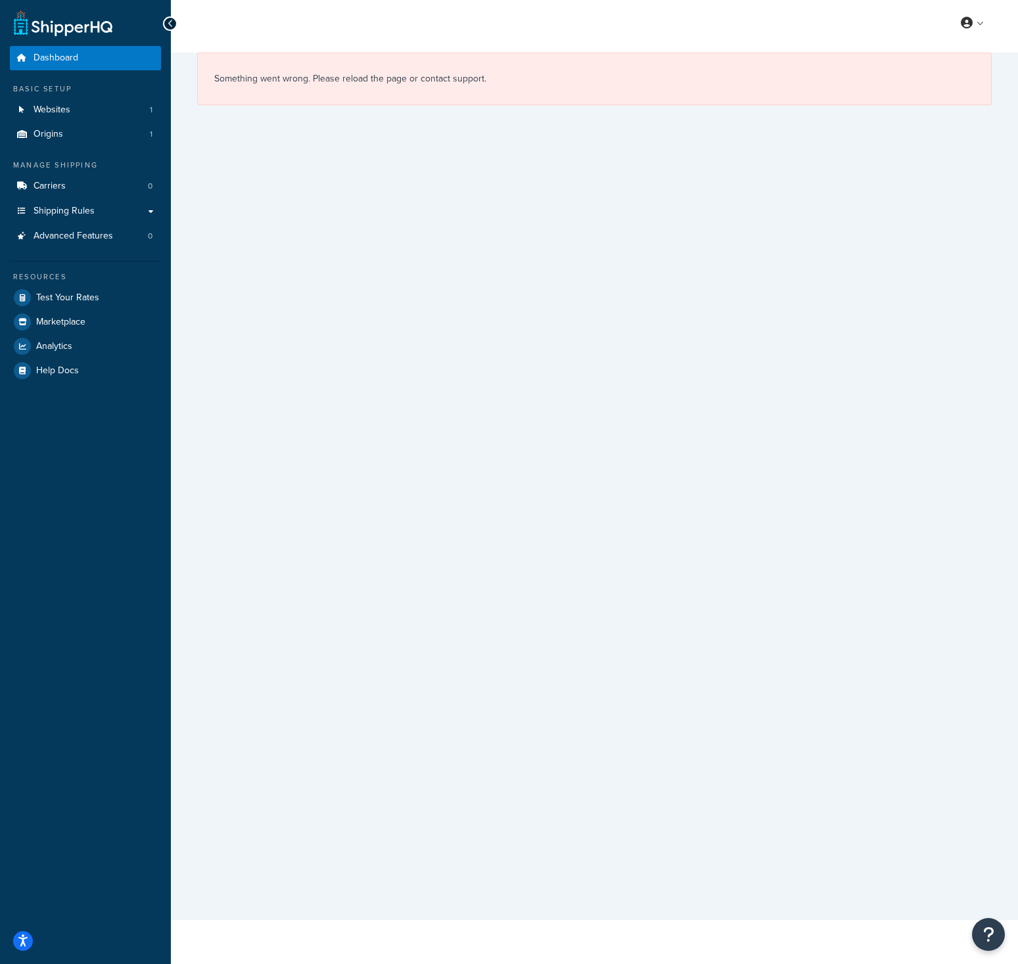
click at [168, 20] on icon at bounding box center [171, 23] width 6 height 9
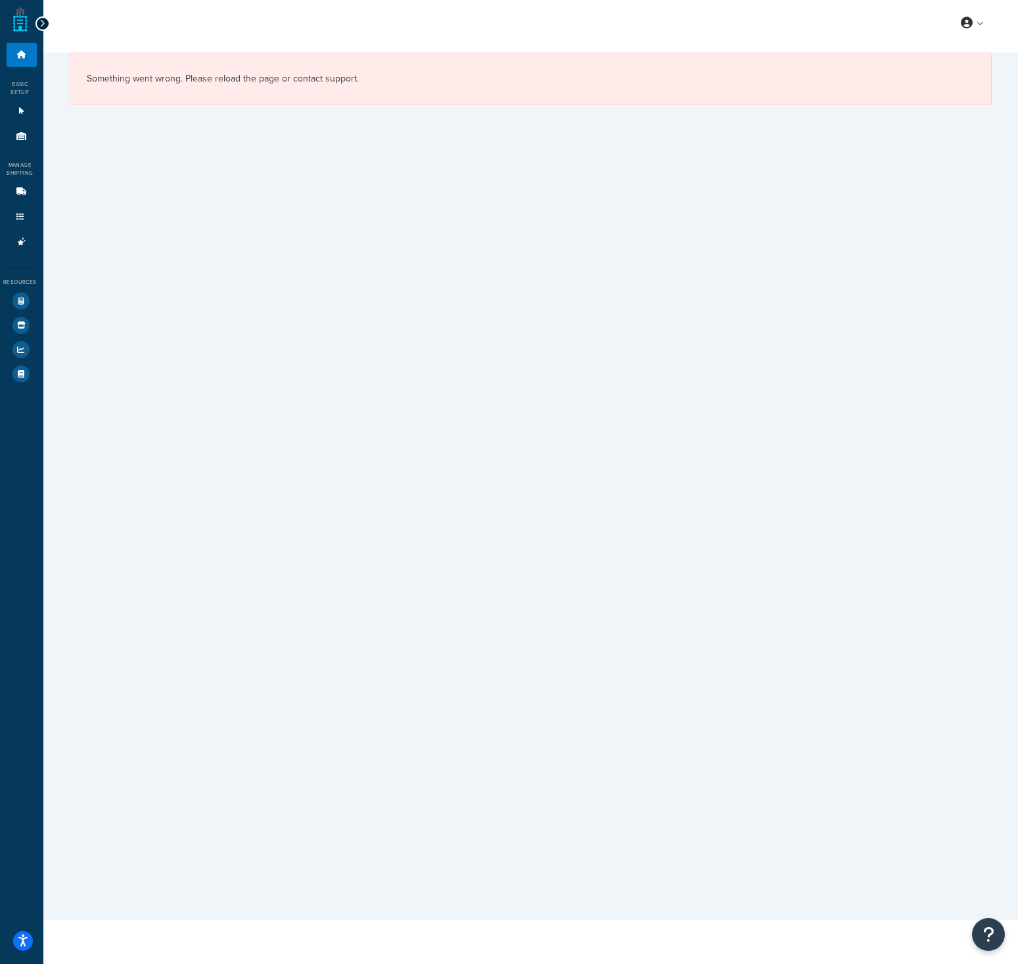
drag, startPoint x: 45, startPoint y: 19, endPoint x: 32, endPoint y: 39, distance: 24.3
click at [45, 19] on div at bounding box center [43, 23] width 14 height 14
click at [27, 57] on icon at bounding box center [21, 55] width 13 height 8
click at [8, 87] on div "Basic Setup" at bounding box center [18, 88] width 37 height 16
click at [13, 85] on div "Basic Setup" at bounding box center [18, 88] width 37 height 16
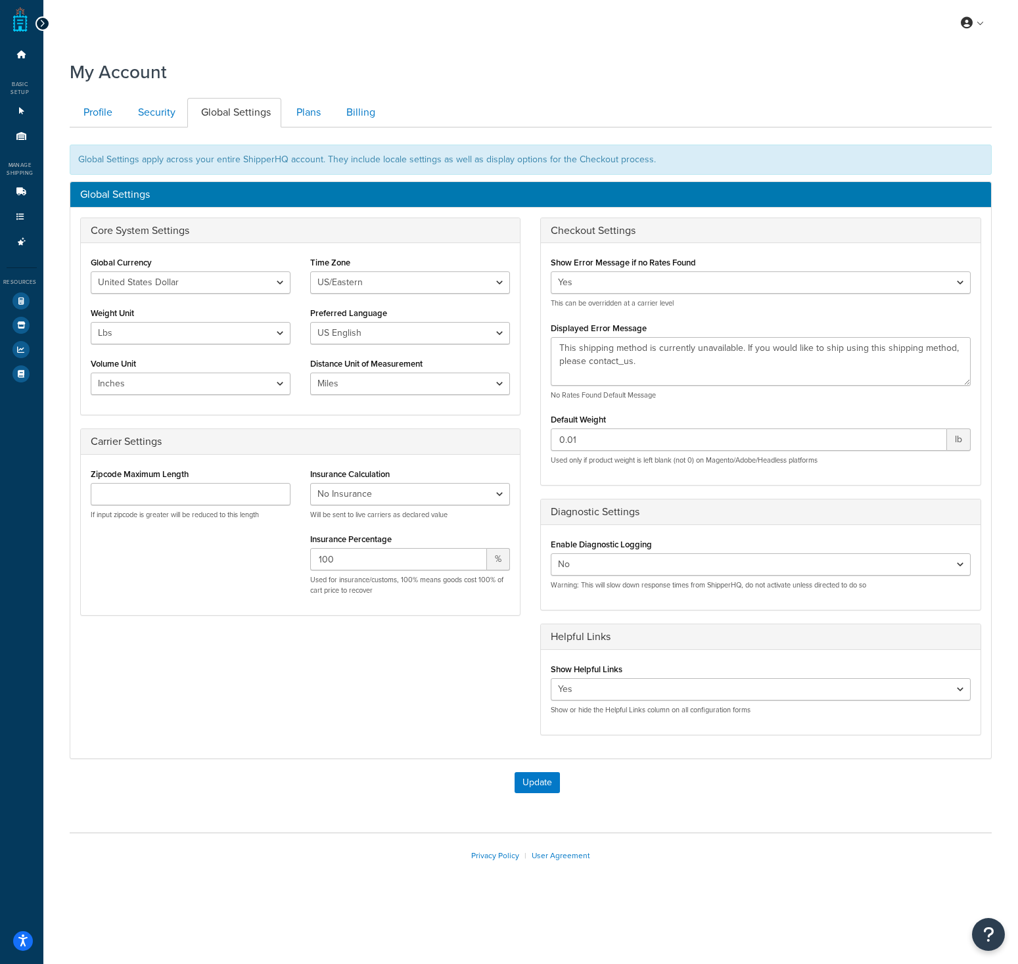
click at [18, 87] on div "Basic Setup" at bounding box center [18, 88] width 37 height 16
click at [21, 46] on link "Dashboard" at bounding box center [22, 55] width 30 height 24
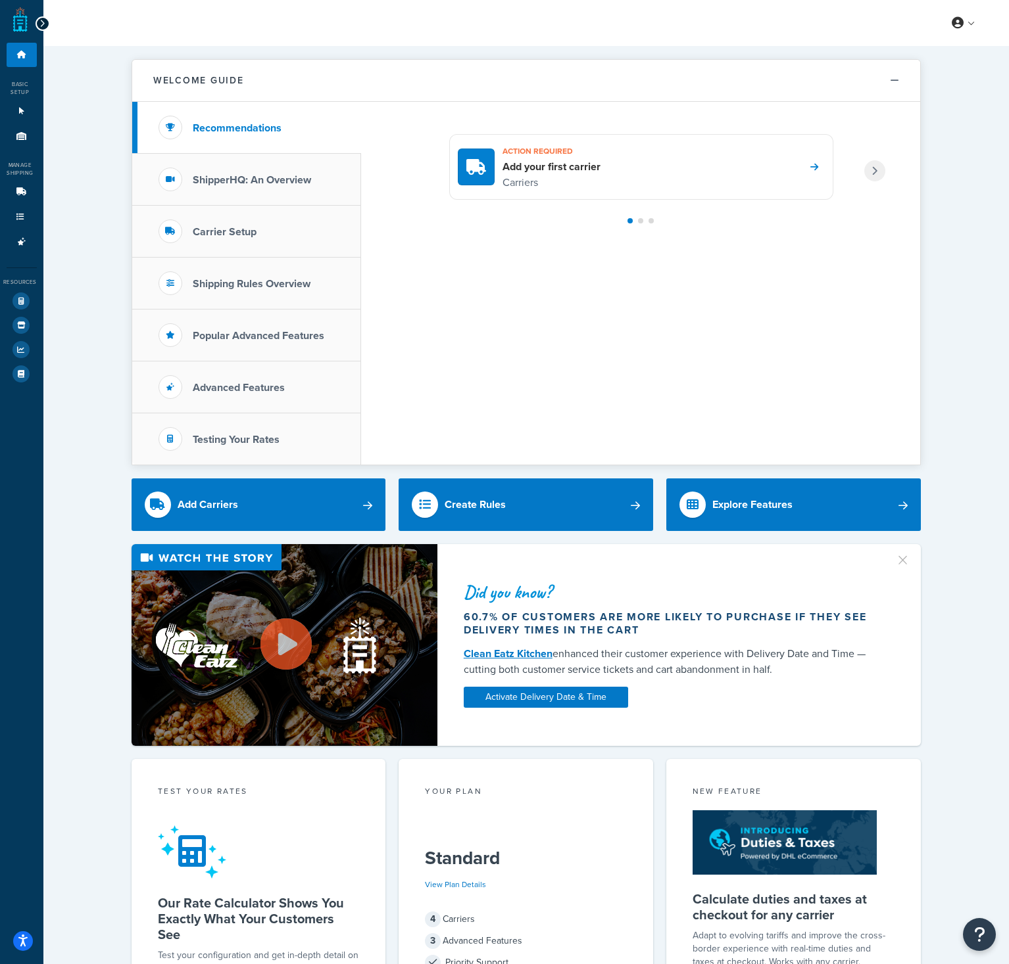
click at [40, 24] on icon at bounding box center [42, 23] width 6 height 9
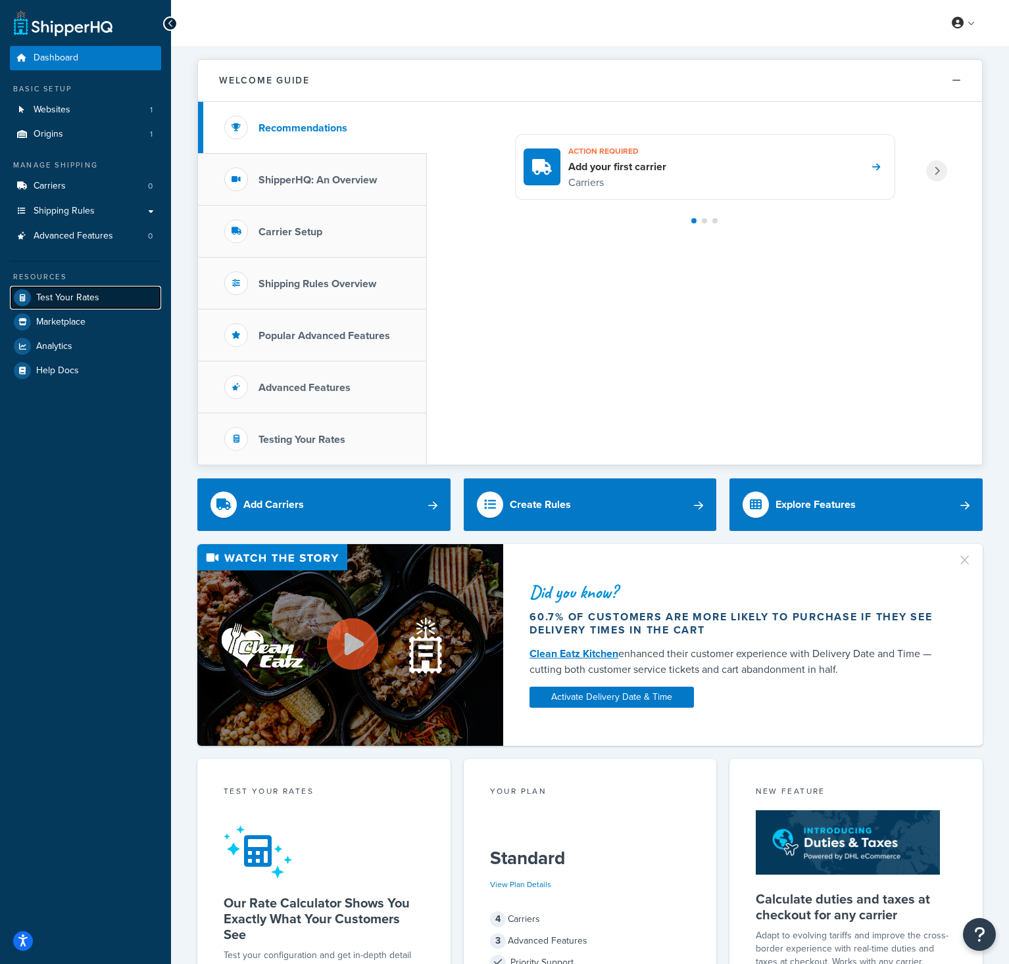
click at [97, 293] on span "Test Your Rates" at bounding box center [67, 298] width 63 height 11
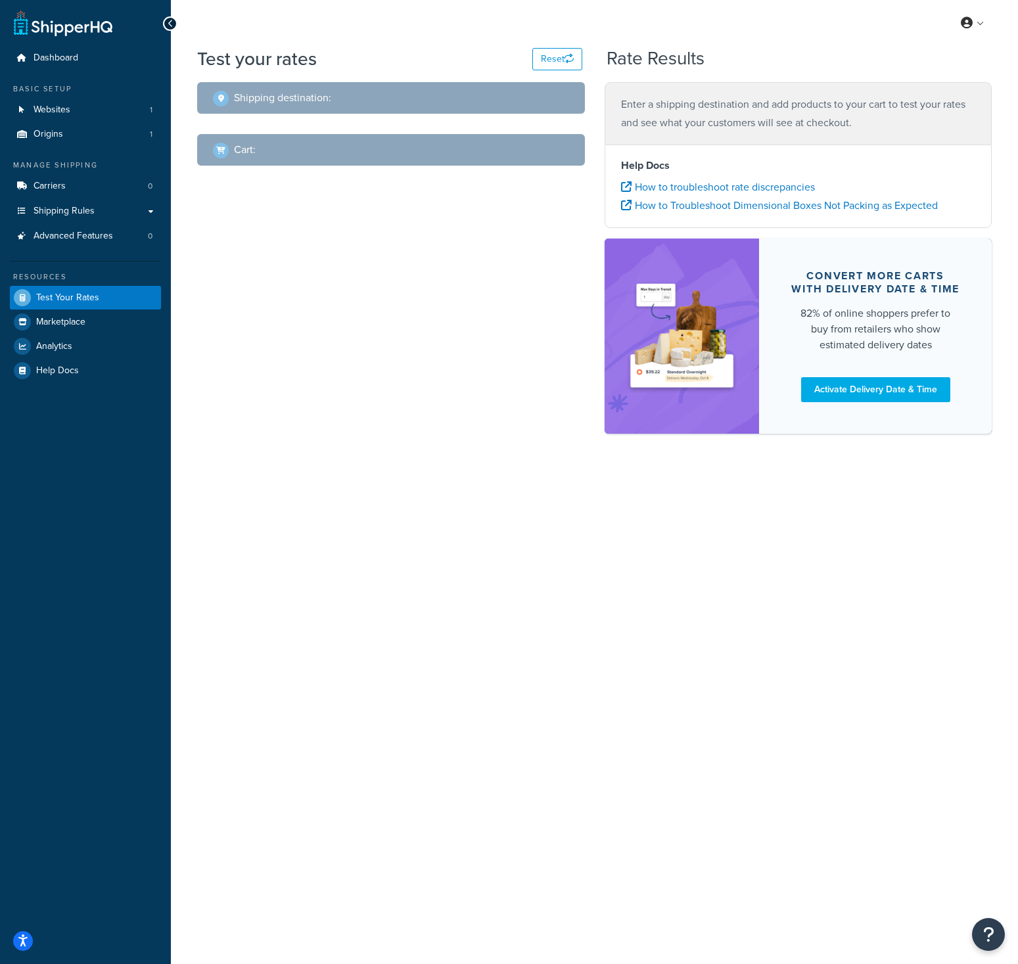
select select "[GEOGRAPHIC_DATA]"
